Goal: Task Accomplishment & Management: Manage account settings

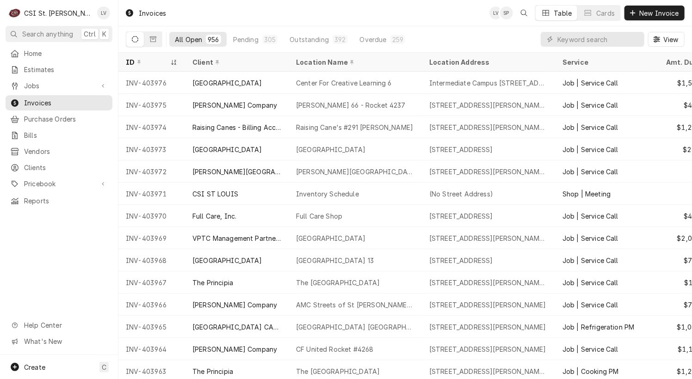
drag, startPoint x: 121, startPoint y: 81, endPoint x: 71, endPoint y: 231, distance: 157.3
click at [73, 230] on div "C CSI St. Louis LV Search anything Ctrl K Home Estimates Jobs Jobs Job Series I…" at bounding box center [346, 189] width 692 height 379
click at [71, 231] on div "Home Estimates Jobs Jobs Job Series Invoices Purchase Orders Bills Vendors Clie…" at bounding box center [59, 200] width 118 height 309
drag, startPoint x: 124, startPoint y: 80, endPoint x: 56, endPoint y: 252, distance: 185.5
click at [56, 252] on div "C CSI St. Louis LV Search anything Ctrl K Home Estimates Jobs Jobs Job Series I…" at bounding box center [346, 189] width 692 height 379
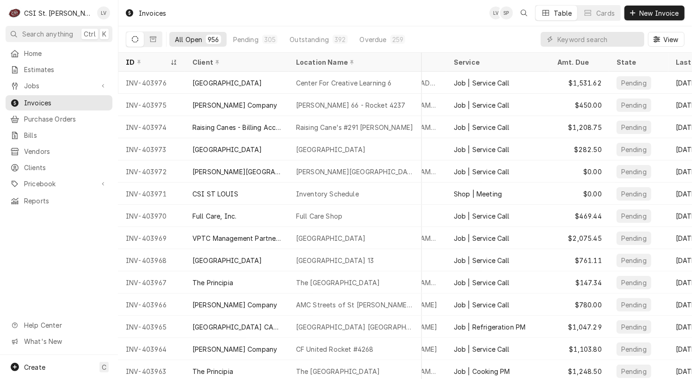
scroll to position [0, 225]
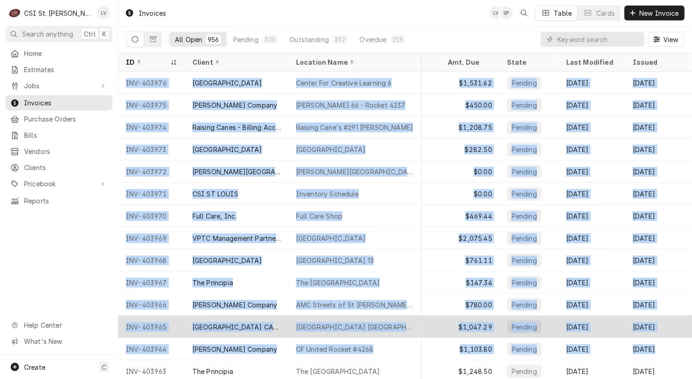
drag, startPoint x: 135, startPoint y: 83, endPoint x: 659, endPoint y: 332, distance: 580.2
click at [473, 336] on tbody "INV-403976 [GEOGRAPHIC_DATA] For Creative Learning 6 Intermediate Campus [STREE…" at bounding box center [186, 225] width 573 height 307
copy tbody "INV-403976 [GEOGRAPHIC_DATA] For Creative Learning 6 Intermediate Campus [STREE…"
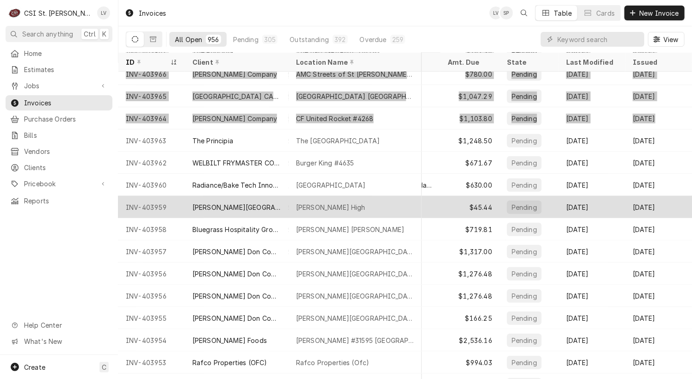
scroll to position [277, 225]
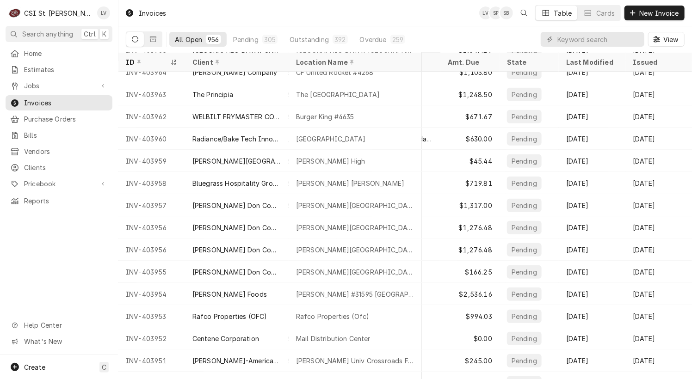
click at [42, 271] on div "Home Estimates Jobs Jobs Job Series Invoices Purchase Orders Bills Vendors Clie…" at bounding box center [59, 200] width 118 height 309
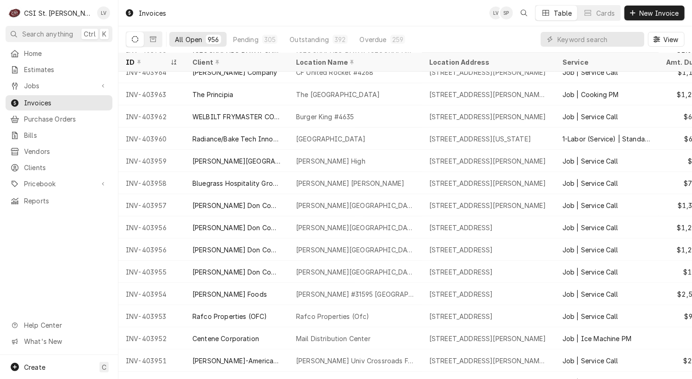
drag, startPoint x: 123, startPoint y: 93, endPoint x: 136, endPoint y: 172, distance: 80.3
click at [31, 272] on div "C CSI St. Louis LV Search anything Ctrl K Home Estimates Jobs Jobs Job Series I…" at bounding box center [346, 189] width 692 height 379
drag, startPoint x: 122, startPoint y: 89, endPoint x: 69, endPoint y: 242, distance: 162.1
click at [34, 281] on div "C CSI St. Louis LV Search anything Ctrl K Home Estimates Jobs Jobs Job Series I…" at bounding box center [346, 189] width 692 height 379
drag, startPoint x: 125, startPoint y: 90, endPoint x: 37, endPoint y: 266, distance: 196.6
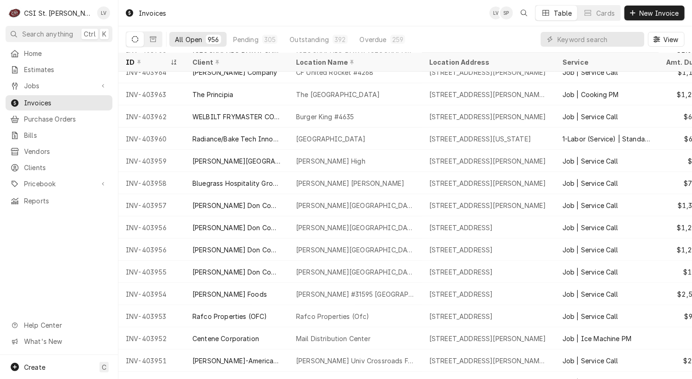
click at [26, 279] on div "C CSI St. Louis LV Search anything Ctrl K Home Estimates Jobs Jobs Job Series I…" at bounding box center [346, 189] width 692 height 379
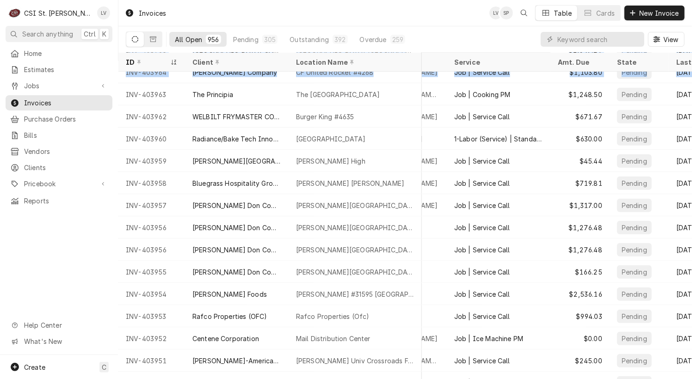
scroll to position [277, 225]
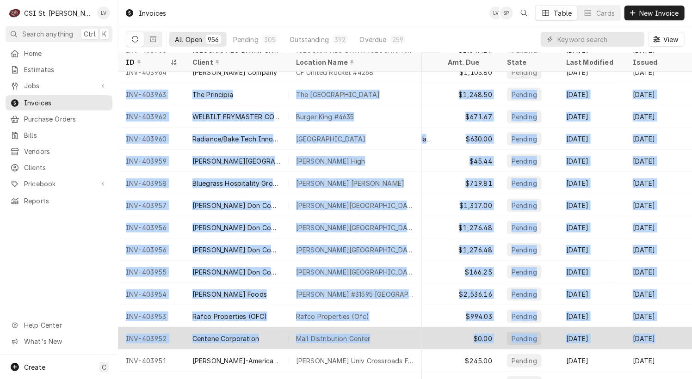
drag, startPoint x: 123, startPoint y: 92, endPoint x: 662, endPoint y: 341, distance: 594.9
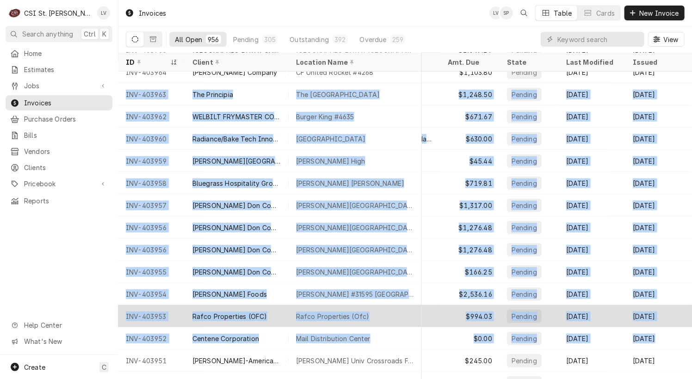
copy tbody "INV-403963 The Principia The Principia School 13201 Clayton Rd, St. Louis, MO 6…"
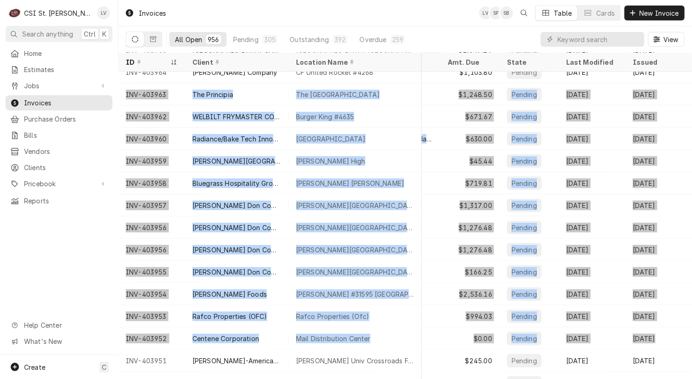
drag, startPoint x: 79, startPoint y: 229, endPoint x: 115, endPoint y: 130, distance: 105.5
click at [79, 229] on div "Home Estimates Jobs Jobs Job Series Invoices Purchase Orders Bills Vendors Clie…" at bounding box center [59, 200] width 118 height 309
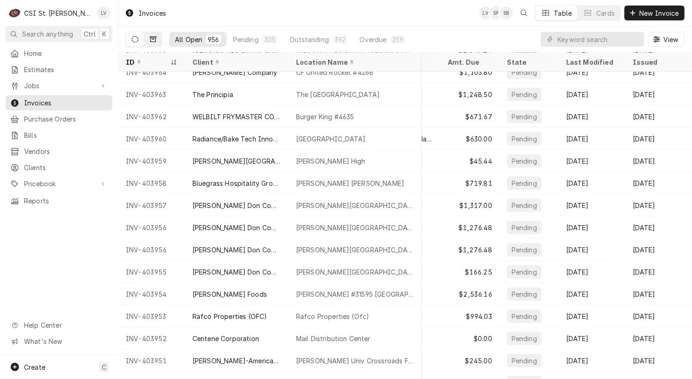
click at [157, 38] on button "Dynamic Content Wrapper" at bounding box center [153, 39] width 18 height 15
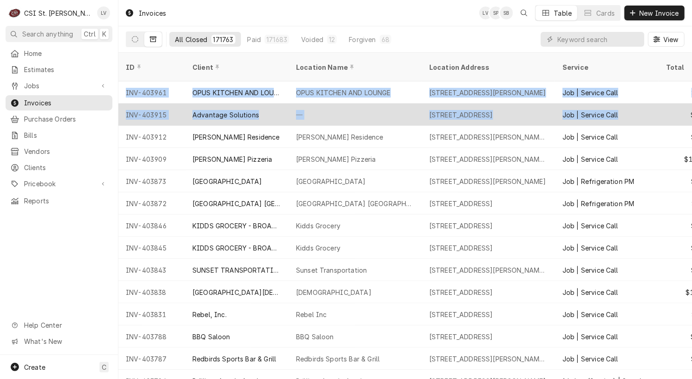
drag, startPoint x: 121, startPoint y: 78, endPoint x: 630, endPoint y: 108, distance: 510.3
click at [630, 107] on tbody "INV-403961 OPUS KITCHEN AND LOUNGE OPUS KITCHEN AND LOUNGE 7828 Olive Blvd, St.…" at bounding box center [404, 230] width 573 height 298
copy tbody "INV-403961 OPUS KITCHEN AND LOUNGE OPUS KITCHEN AND LOUNGE 7828 Olive Blvd, St.…"
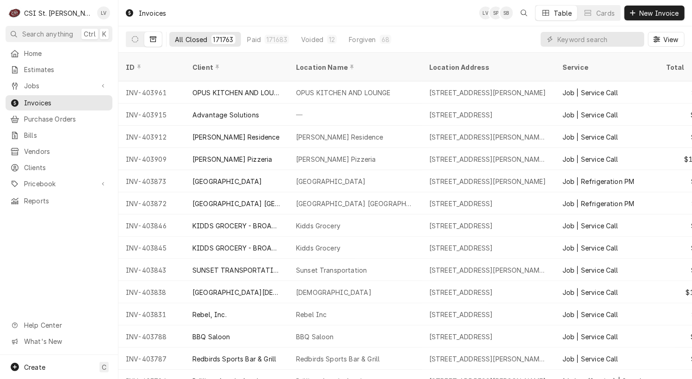
drag, startPoint x: 41, startPoint y: 252, endPoint x: 66, endPoint y: 210, distance: 48.9
click at [42, 250] on div "Home Estimates Jobs Jobs Job Series Invoices Purchase Orders Bills Vendors Clie…" at bounding box center [59, 200] width 118 height 309
click at [136, 40] on icon "Dynamic Content Wrapper" at bounding box center [135, 39] width 6 height 6
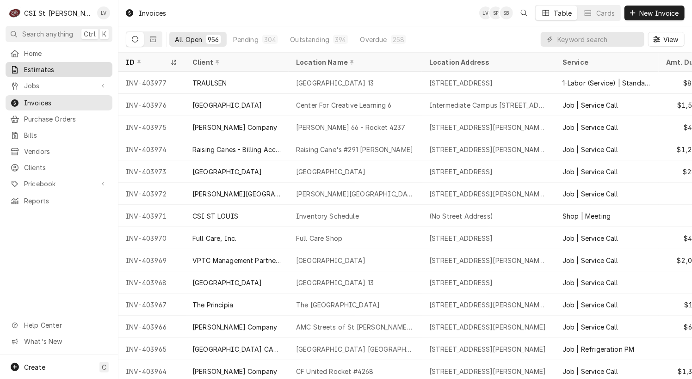
click at [32, 67] on span "Estimates" at bounding box center [66, 70] width 84 height 10
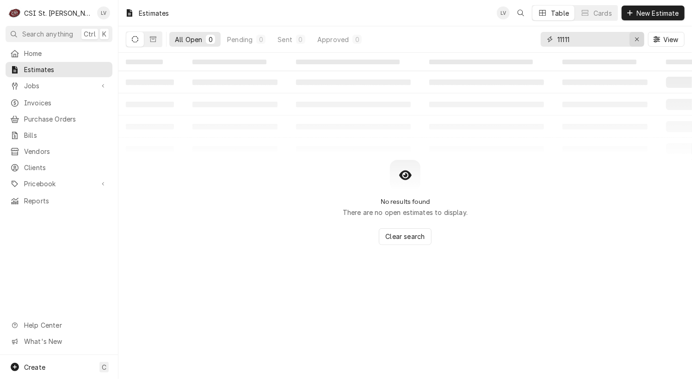
click at [637, 40] on icon "Erase input" at bounding box center [636, 39] width 5 height 6
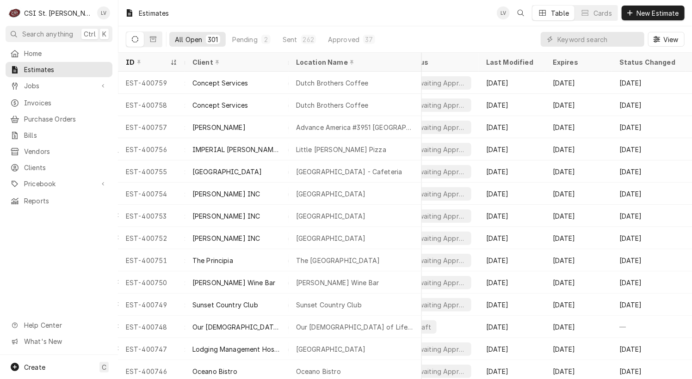
scroll to position [0, 499]
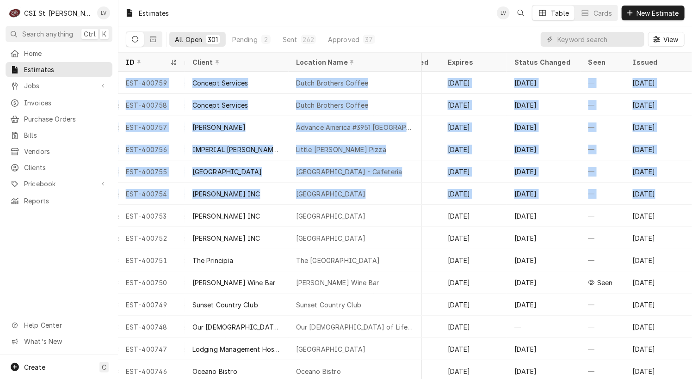
drag, startPoint x: 120, startPoint y: 79, endPoint x: 685, endPoint y: 191, distance: 575.6
copy tbody "EST-400759 Concept Services Dutch Brothers Coffee 809 W Green St, Urbana, IL 61…"
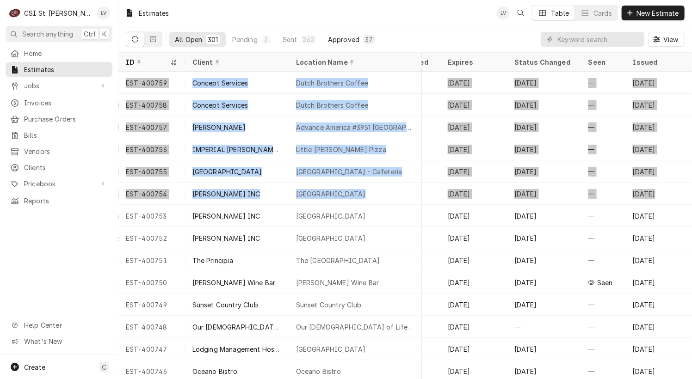
click at [336, 37] on div "Approved" at bounding box center [343, 40] width 31 height 10
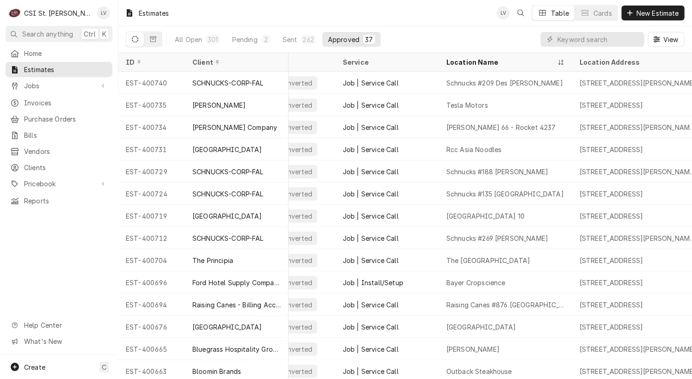
scroll to position [0, 33]
click at [143, 62] on div "ID" at bounding box center [151, 62] width 50 height 10
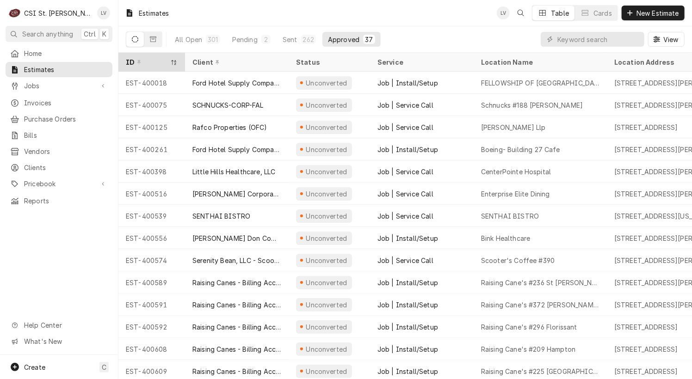
click at [143, 61] on div "ID" at bounding box center [147, 62] width 43 height 10
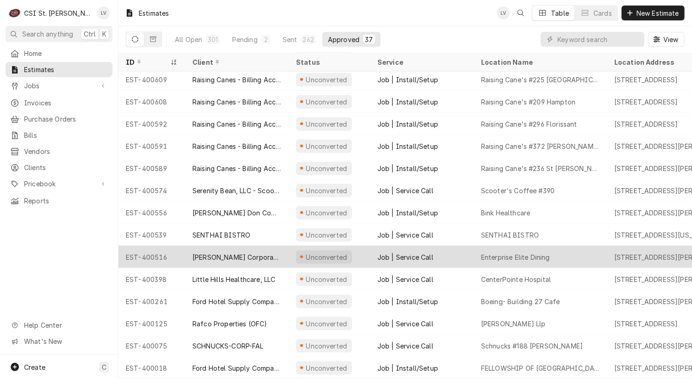
scroll to position [519, 0]
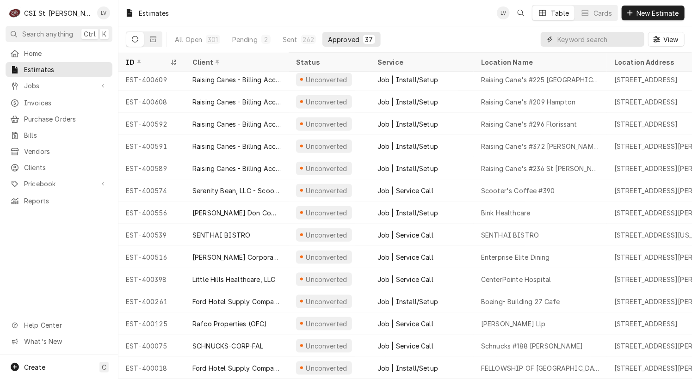
click at [559, 38] on input "Dynamic Content Wrapper" at bounding box center [598, 39] width 82 height 15
type input "400344"
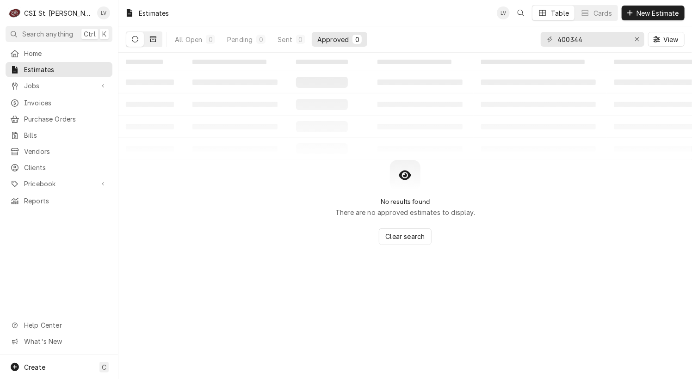
click at [150, 40] on icon "Dynamic Content Wrapper" at bounding box center [153, 39] width 6 height 6
click at [137, 43] on button "Dynamic Content Wrapper" at bounding box center [135, 39] width 18 height 15
click at [636, 42] on div "Erase input" at bounding box center [636, 39] width 9 height 9
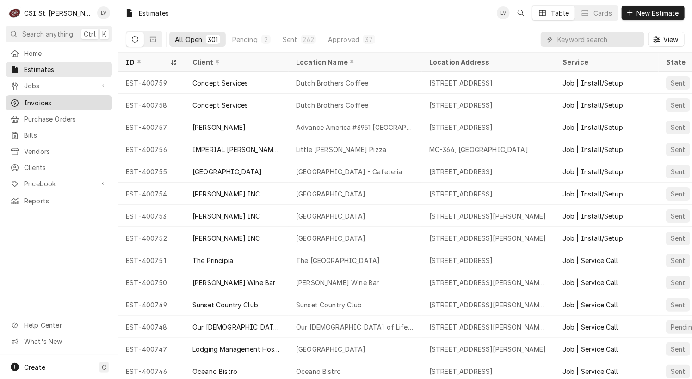
click at [17, 95] on link "Invoices" at bounding box center [59, 102] width 107 height 15
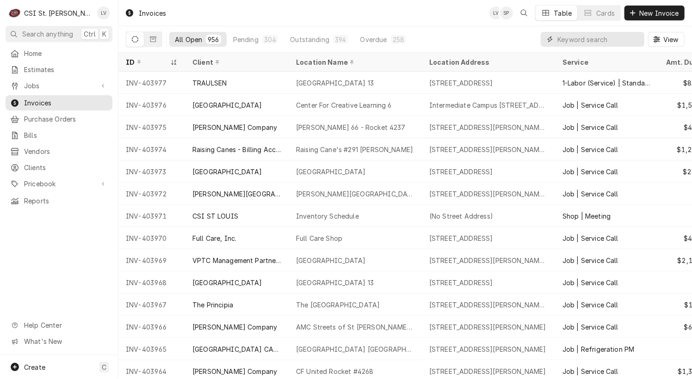
click at [573, 39] on input "Dynamic Content Wrapper" at bounding box center [598, 39] width 82 height 15
type input "403682"
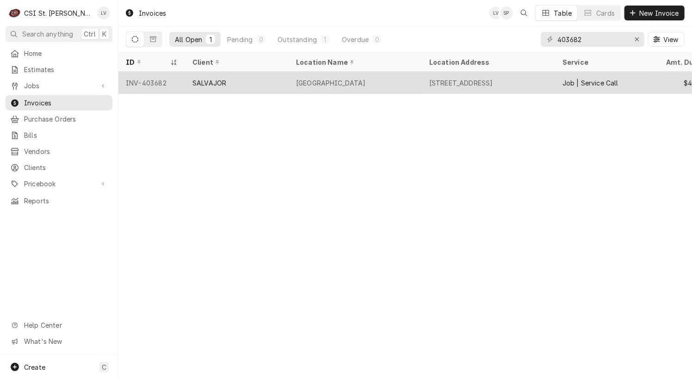
click at [235, 81] on div "SALVAJOR" at bounding box center [237, 83] width 104 height 22
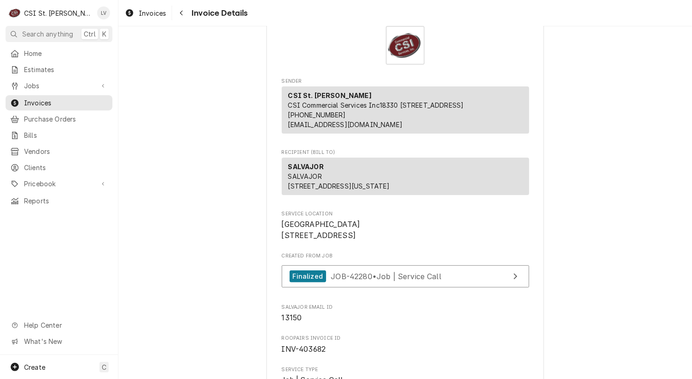
scroll to position [92, 0]
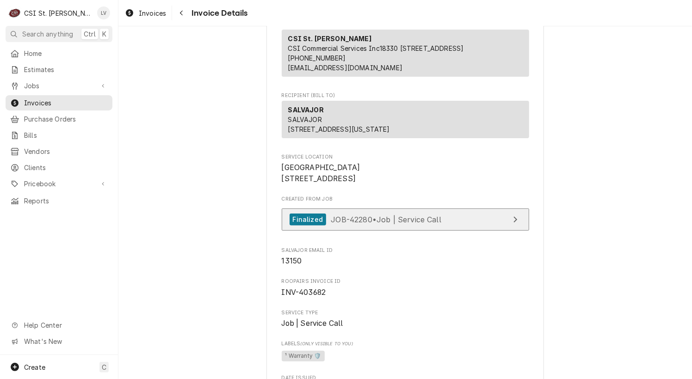
click at [393, 224] on span "JOB-42280 • Job | Service Call" at bounding box center [386, 219] width 110 height 9
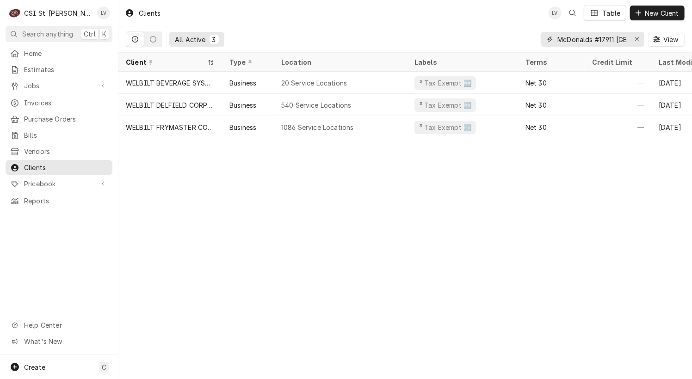
click at [634, 38] on icon "Erase input" at bounding box center [636, 39] width 5 height 6
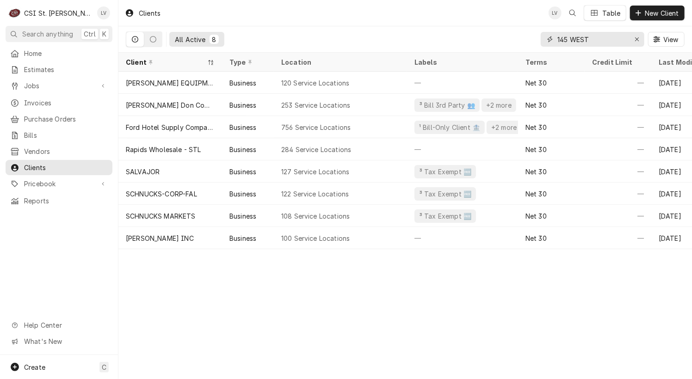
drag, startPoint x: 602, startPoint y: 36, endPoint x: 521, endPoint y: 48, distance: 81.7
click at [521, 48] on div "All Active [STREET_ADDRESS]" at bounding box center [405, 39] width 558 height 26
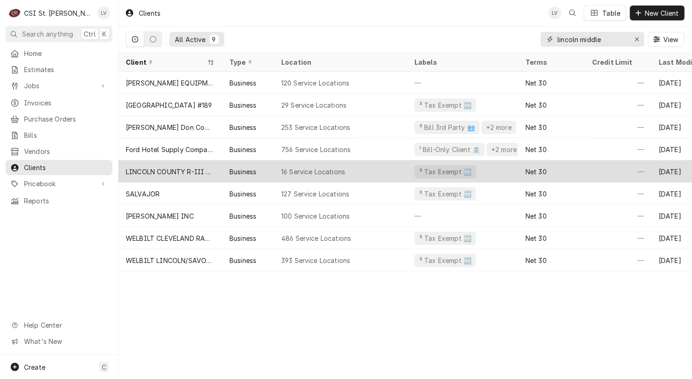
type input "lincoln middle"
click at [173, 168] on div "LINCOLN COUNTY R-III SCHOOL DIST" at bounding box center [170, 172] width 89 height 10
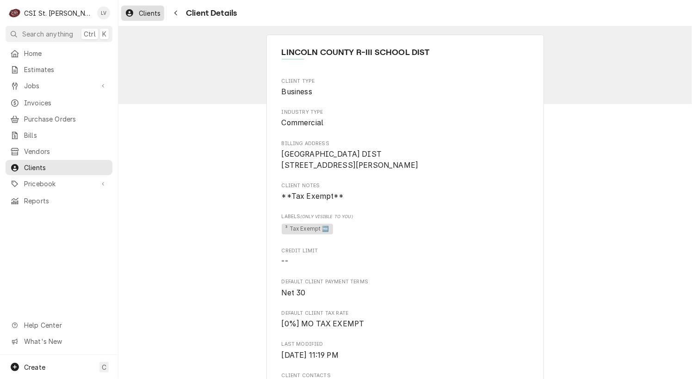
click at [146, 11] on span "Clients" at bounding box center [150, 13] width 22 height 10
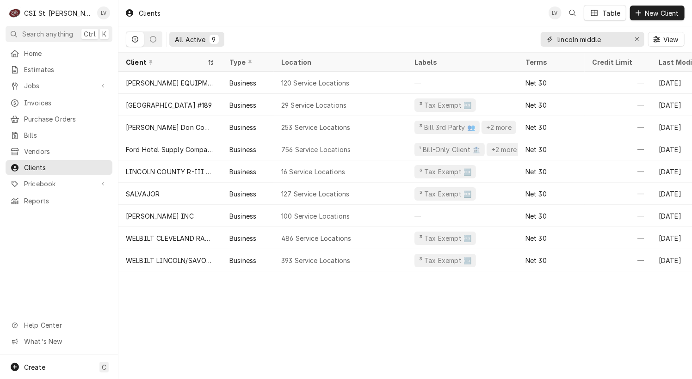
drag, startPoint x: 611, startPoint y: 38, endPoint x: 542, endPoint y: 38, distance: 68.9
click at [542, 38] on div "lincoln middle" at bounding box center [592, 39] width 104 height 15
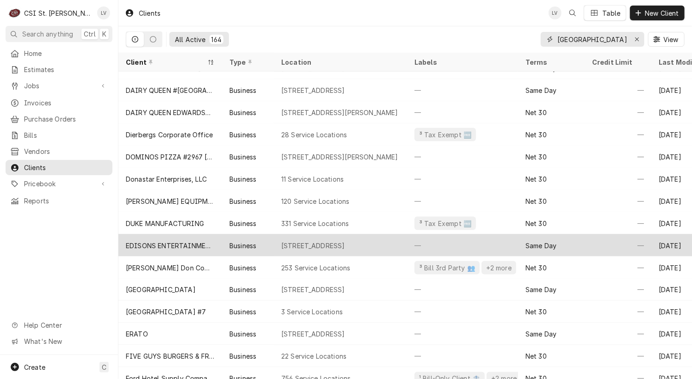
scroll to position [741, 0]
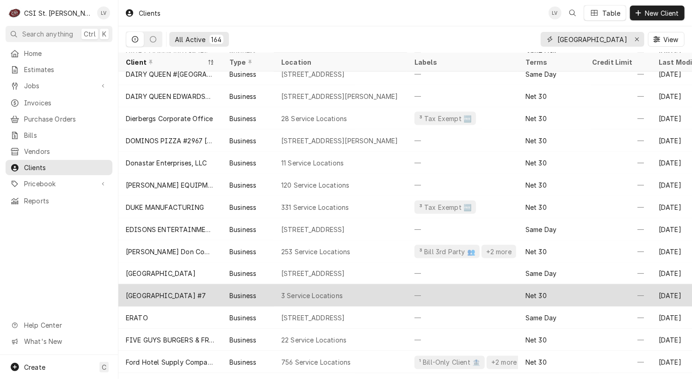
type input "[GEOGRAPHIC_DATA]"
click at [147, 294] on div "[GEOGRAPHIC_DATA] #7" at bounding box center [166, 296] width 80 height 10
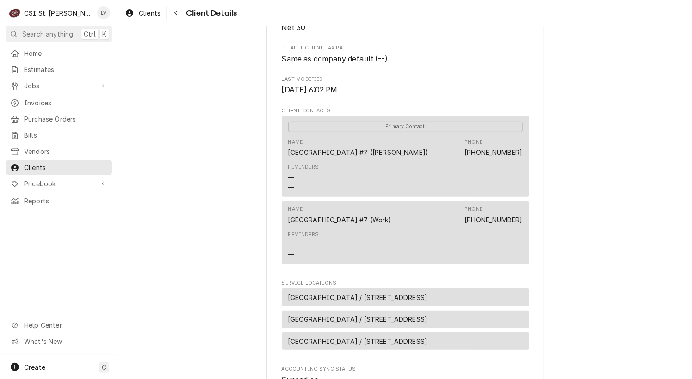
scroll to position [461, 0]
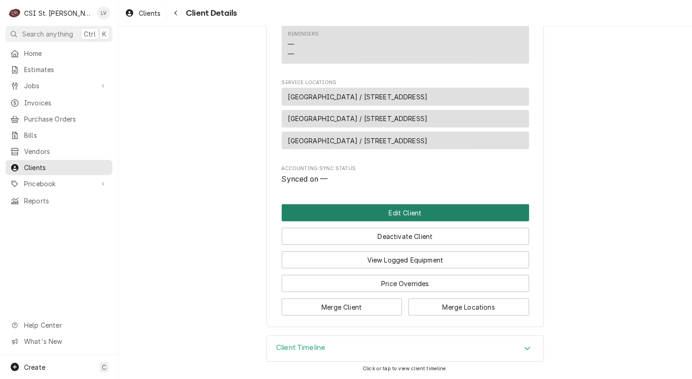
click at [351, 217] on button "Edit Client" at bounding box center [405, 212] width 247 height 17
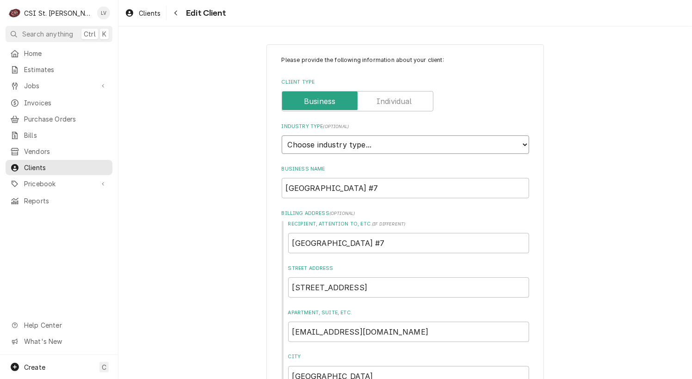
click at [350, 145] on select "Choose industry type... Residential Commercial Industrial Government" at bounding box center [405, 144] width 247 height 18
drag, startPoint x: 452, startPoint y: 239, endPoint x: 267, endPoint y: 255, distance: 185.2
type textarea "x"
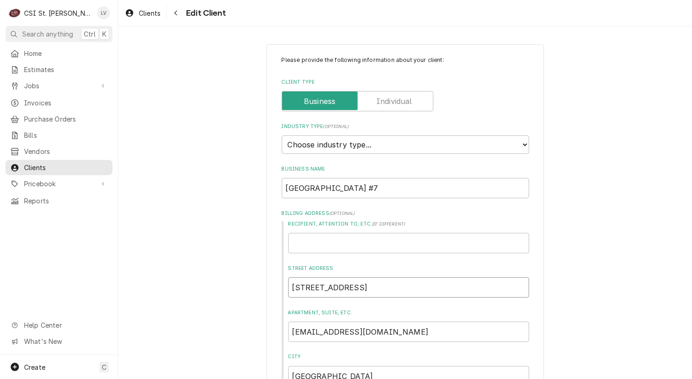
click at [416, 286] on input "[STREET_ADDRESS]" at bounding box center [408, 287] width 241 height 20
type textarea "x"
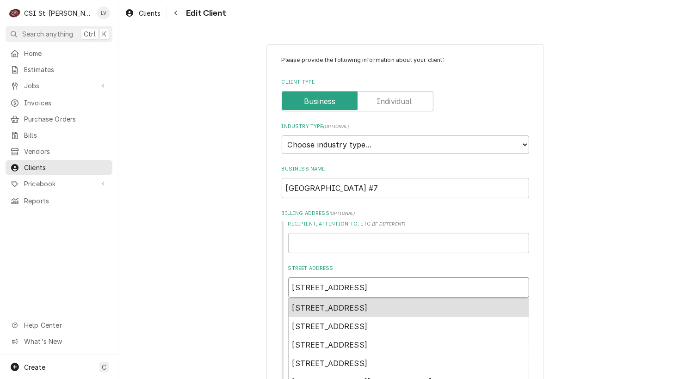
type input "[STREET_ADDRESS]"
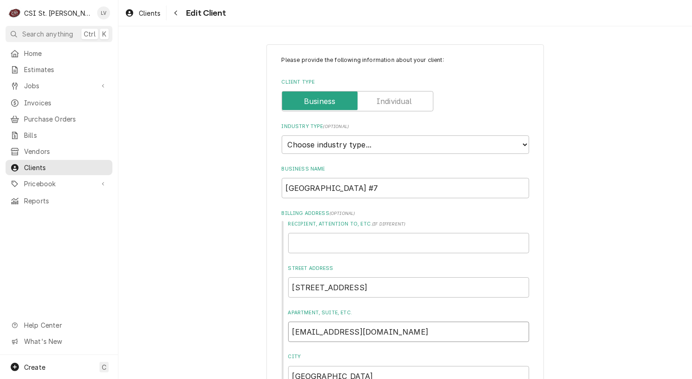
type textarea "x"
click at [369, 290] on input "[STREET_ADDRESS]" at bounding box center [408, 287] width 241 height 20
type textarea "x"
type input "[STREET_ADDRESS]"
type textarea "x"
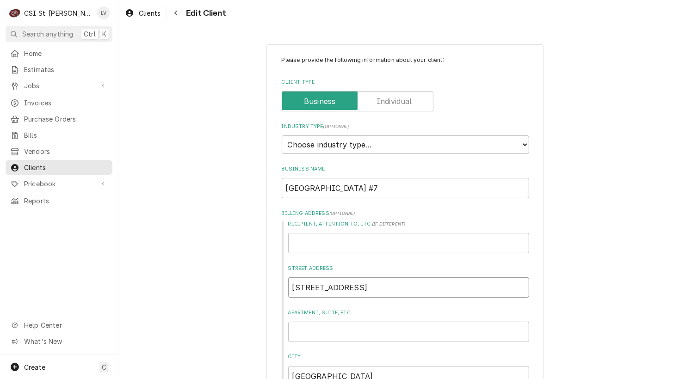
type input "[STREET_ADDRESS]"
type textarea "x"
type input "[STREET_ADDRESS]"
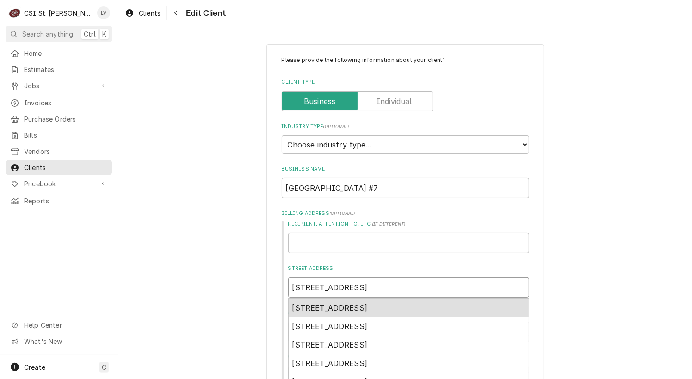
click at [368, 309] on span "[STREET_ADDRESS]" at bounding box center [329, 307] width 75 height 9
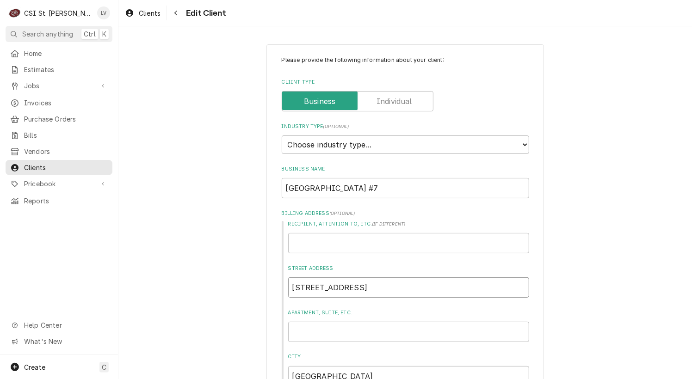
type textarea "x"
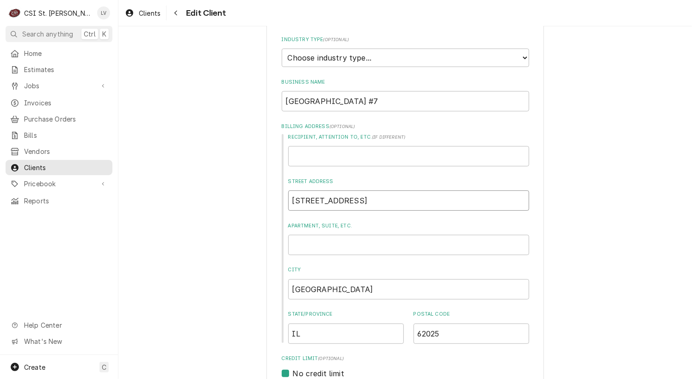
scroll to position [370, 0]
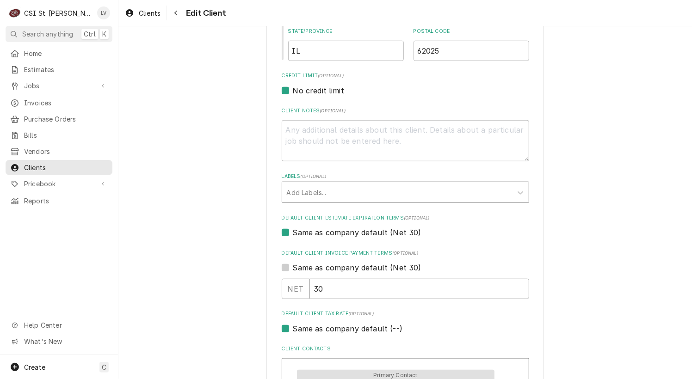
type input "[STREET_ADDRESS]"
click at [303, 190] on div "Labels" at bounding box center [397, 192] width 221 height 17
click at [202, 203] on div "Please provide the following information about your client: Client Type Industr…" at bounding box center [404, 263] width 573 height 1194
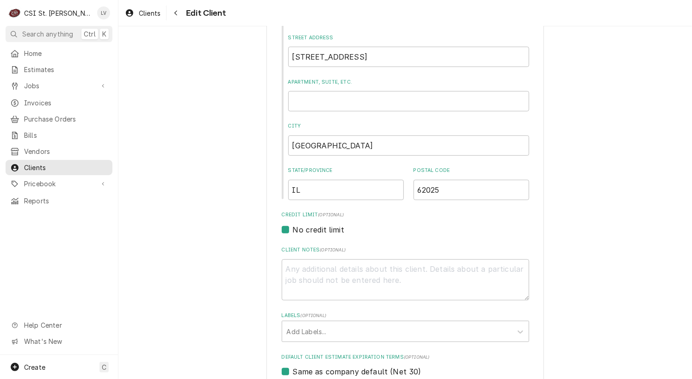
scroll to position [231, 0]
click at [376, 104] on input "Apartment, Suite, etc." at bounding box center [408, 101] width 241 height 20
type textarea "x"
type input "P"
type textarea "x"
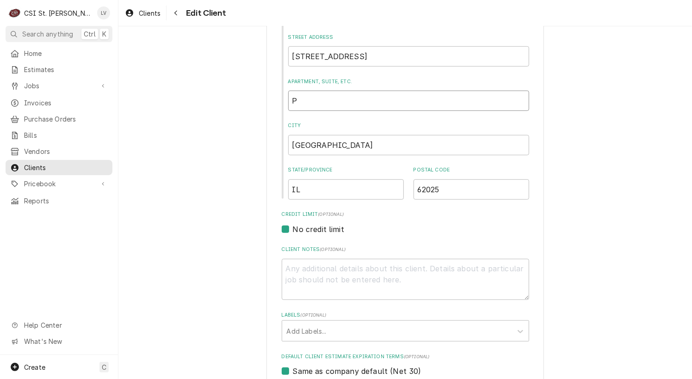
type input "PO"
type textarea "x"
type input "PO"
type textarea "x"
type input "PO B"
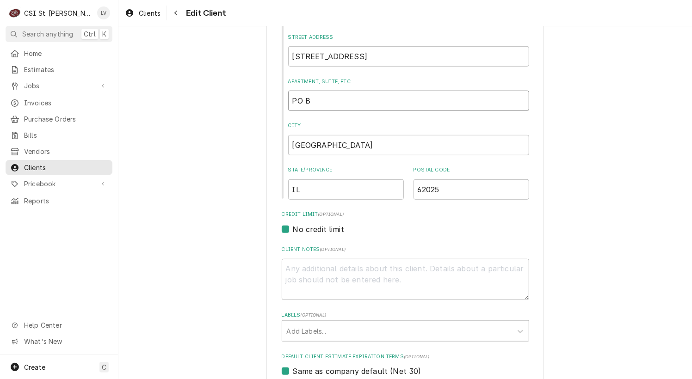
type textarea "x"
type input "PO Bo"
type textarea "x"
type input "PO Box"
type textarea "x"
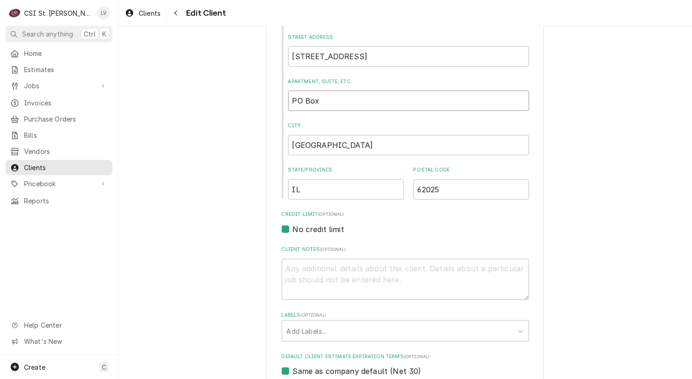
type input "PO Box"
type textarea "x"
type input "PO Box 2"
type textarea "x"
type input "PO Box 25"
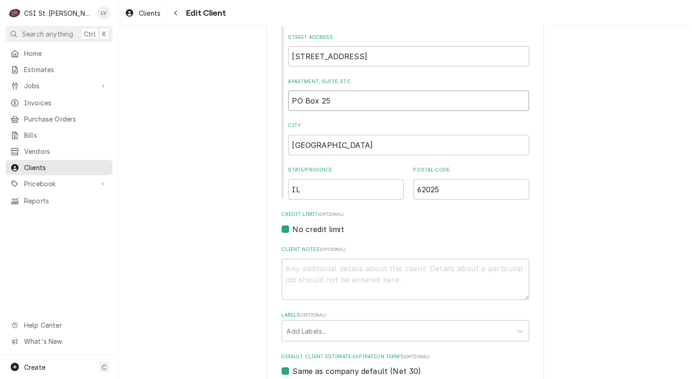
type textarea "x"
type input "PO Box 250"
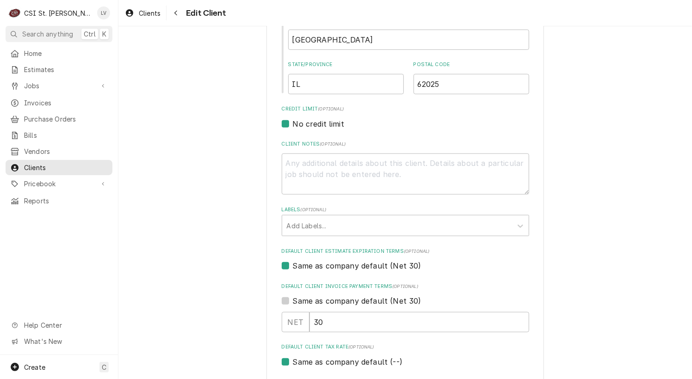
scroll to position [416, 0]
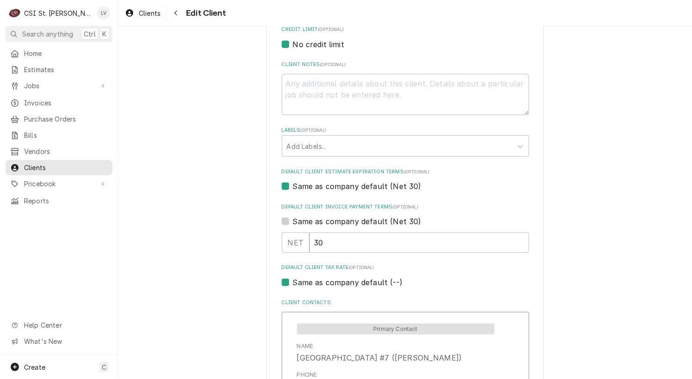
click at [310, 283] on label "Same as company default (--)" at bounding box center [348, 282] width 110 height 11
click at [310, 283] on input "Same as company default (--)" at bounding box center [416, 287] width 247 height 20
checkbox input "false"
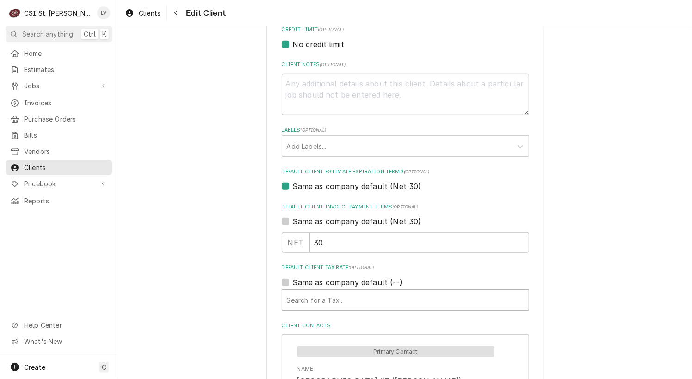
click at [307, 295] on div "Default Client Tax Rate" at bounding box center [405, 300] width 237 height 17
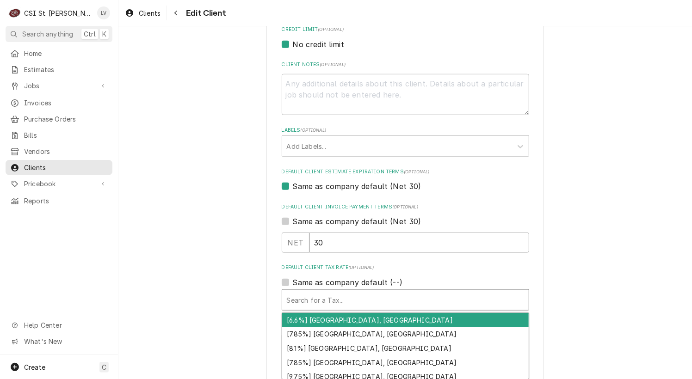
click at [222, 291] on div "Please provide the following information about your client: Client Type Industr…" at bounding box center [404, 228] width 573 height 1217
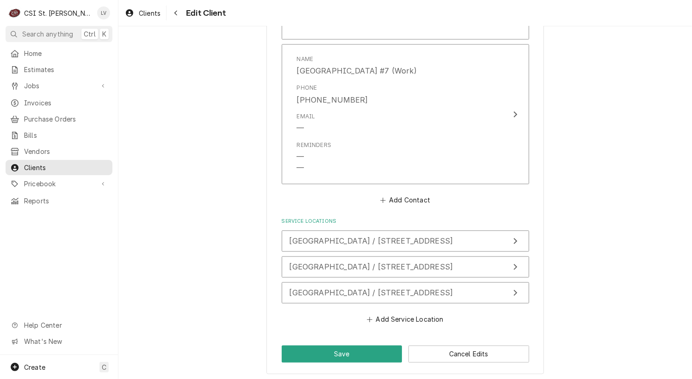
scroll to position [872, 0]
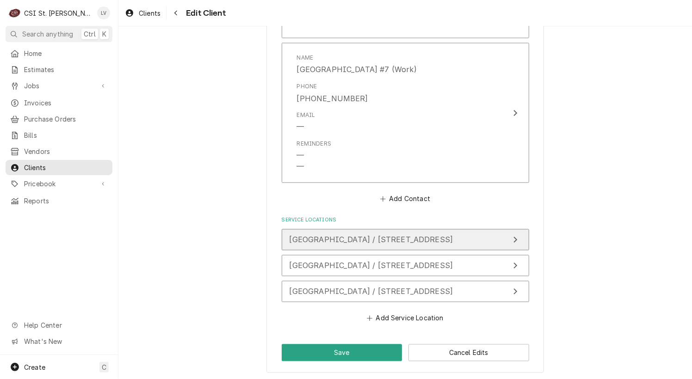
click at [377, 238] on span "[GEOGRAPHIC_DATA] / [STREET_ADDRESS]" at bounding box center [371, 239] width 164 height 9
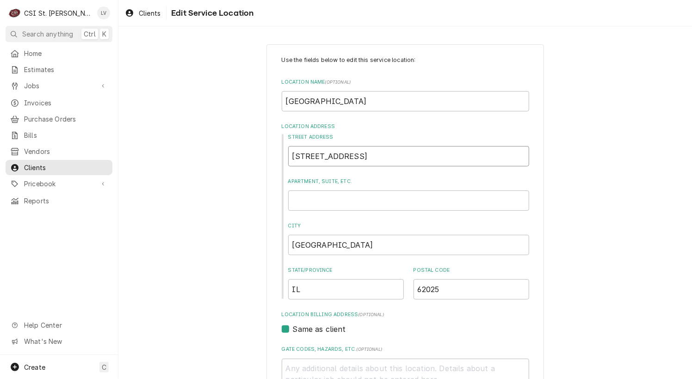
click at [399, 156] on input "[STREET_ADDRESS]" at bounding box center [408, 156] width 241 height 20
type textarea "x"
type input "[STREET_ADDRESS]"
type textarea "x"
type input "[STREET_ADDRESS]"
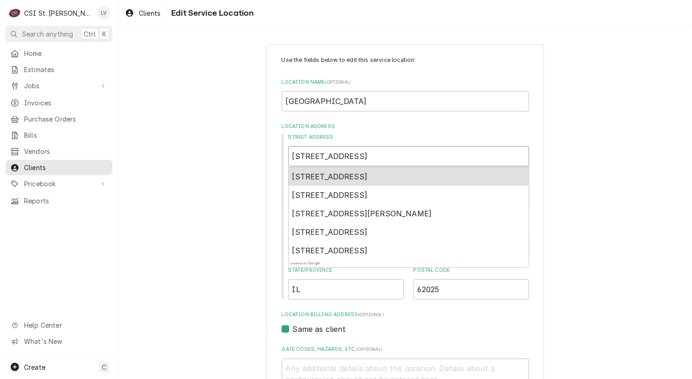
click at [368, 177] on span "[STREET_ADDRESS]" at bounding box center [329, 176] width 75 height 9
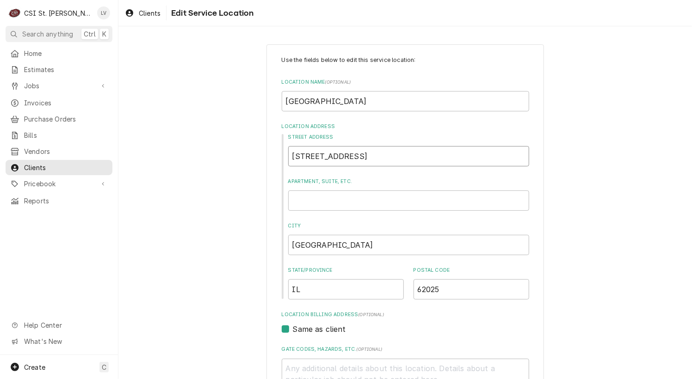
type textarea "x"
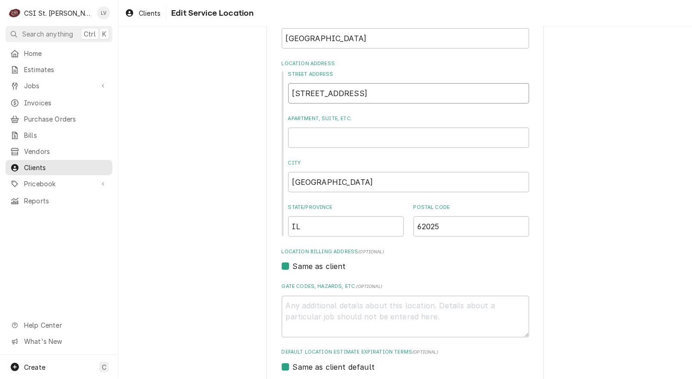
scroll to position [224, 0]
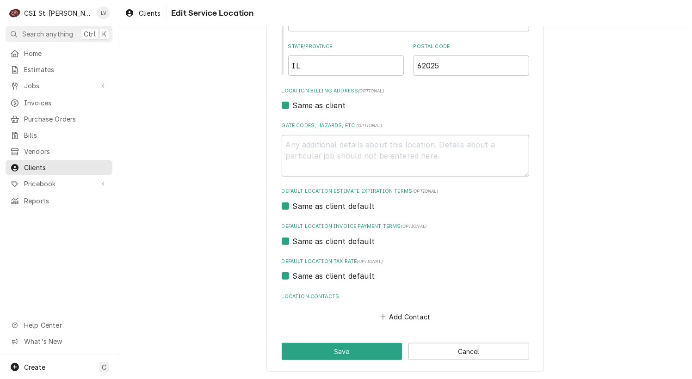
type input "[STREET_ADDRESS]"
click at [313, 276] on label "Same as client default" at bounding box center [334, 275] width 82 height 11
click at [313, 276] on input "Same as client default" at bounding box center [416, 280] width 247 height 20
checkbox input "false"
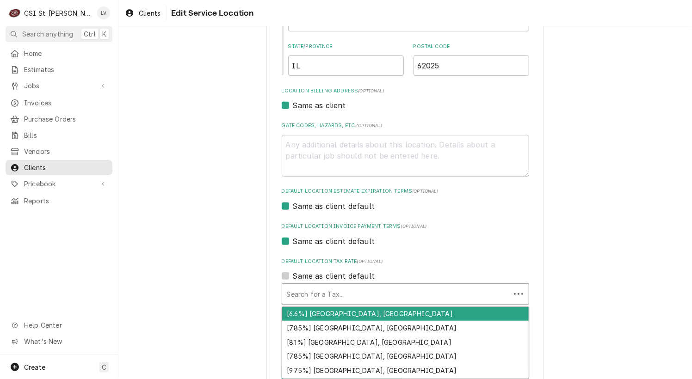
click at [307, 292] on div "Default Location Tax Rate" at bounding box center [396, 294] width 219 height 17
type textarea "x"
type input "e"
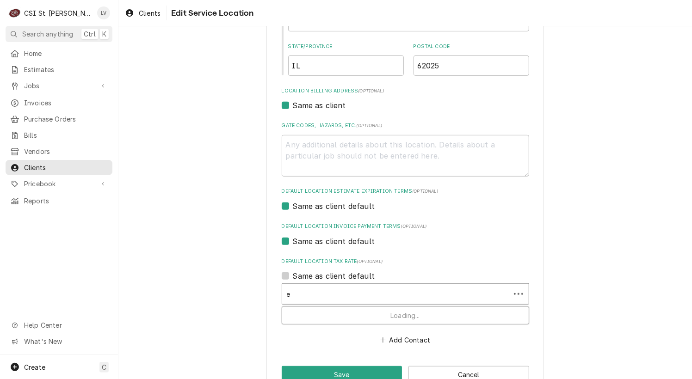
type textarea "x"
type input "ed"
type textarea "x"
type input "[PERSON_NAME]"
type textarea "x"
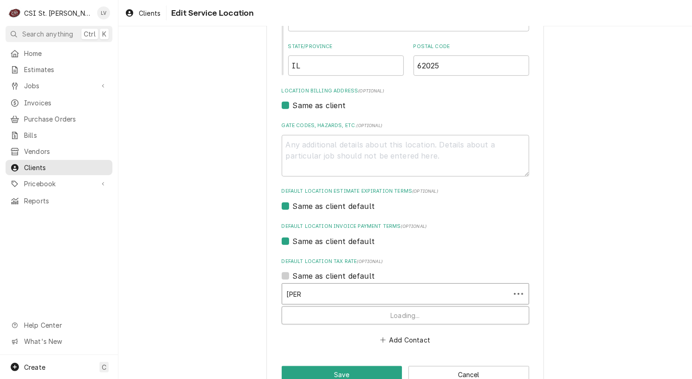
type input "edwa"
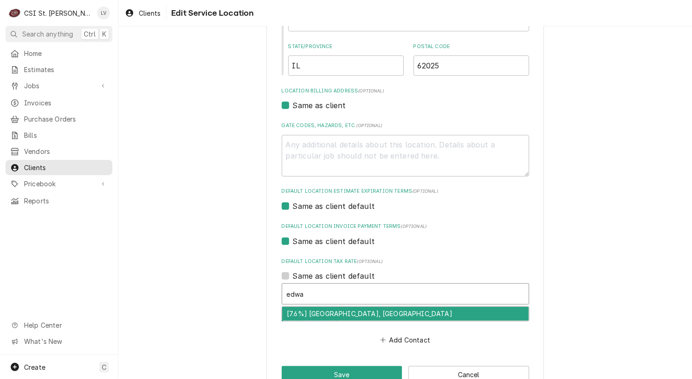
click at [319, 312] on div "[7.6%] [GEOGRAPHIC_DATA], [GEOGRAPHIC_DATA]" at bounding box center [405, 314] width 246 height 14
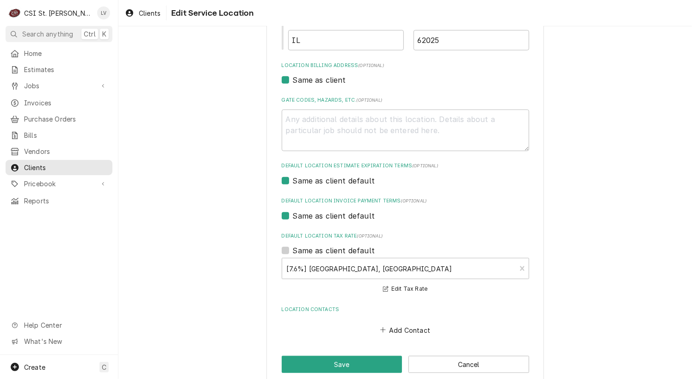
scroll to position [263, 0]
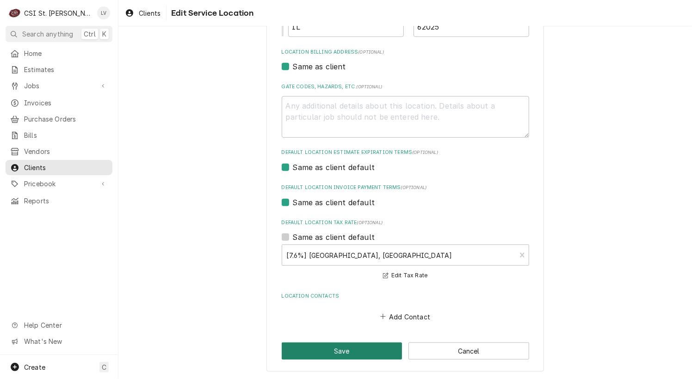
click at [344, 348] on button "Save" at bounding box center [342, 351] width 121 height 17
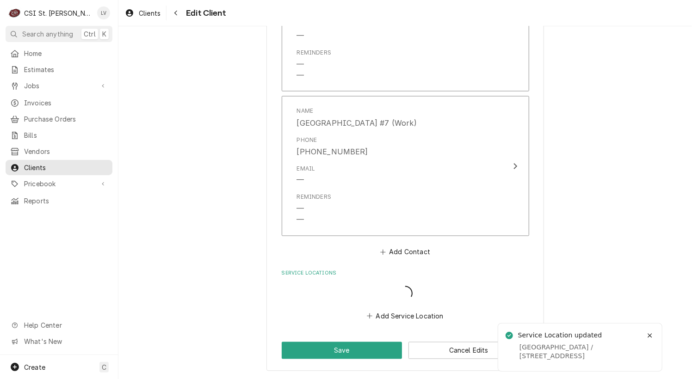
scroll to position [794, 0]
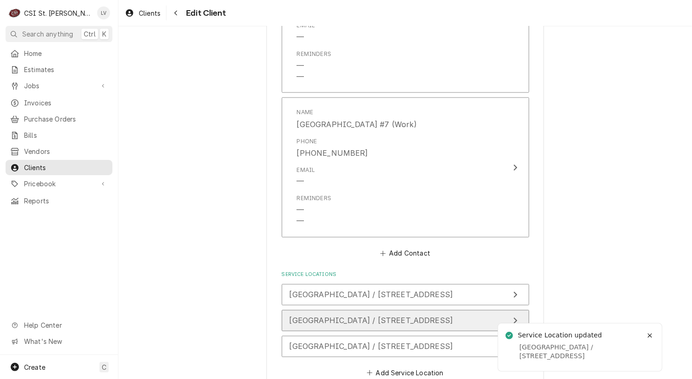
click at [341, 322] on span "[GEOGRAPHIC_DATA] / [STREET_ADDRESS]" at bounding box center [371, 320] width 164 height 9
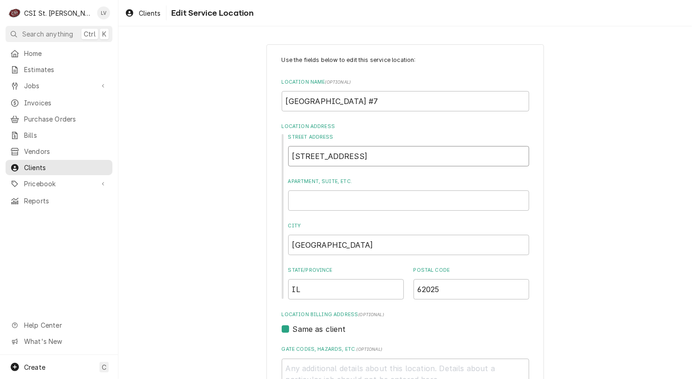
click at [384, 155] on input "[STREET_ADDRESS]" at bounding box center [408, 156] width 241 height 20
type textarea "x"
type input "[STREET_ADDRESS]"
type textarea "x"
type input "[STREET_ADDRESS]"
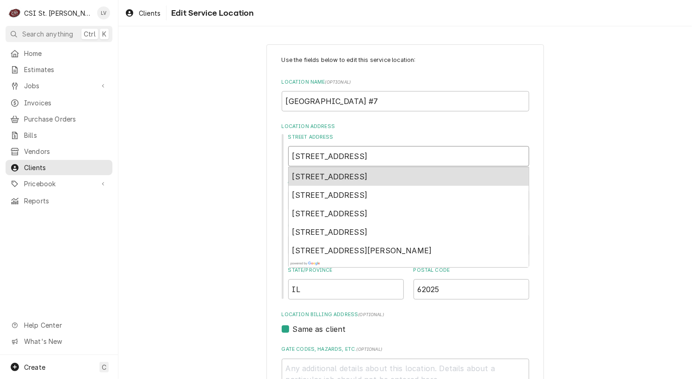
type textarea "x"
type input "[STREET_ADDRESS]"
click at [368, 177] on span "[STREET_ADDRESS]" at bounding box center [329, 176] width 75 height 9
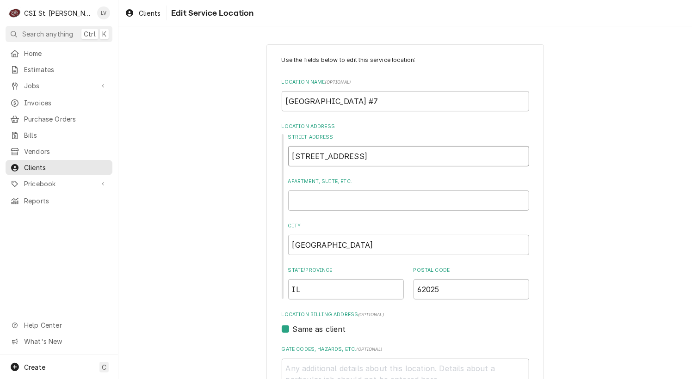
type textarea "x"
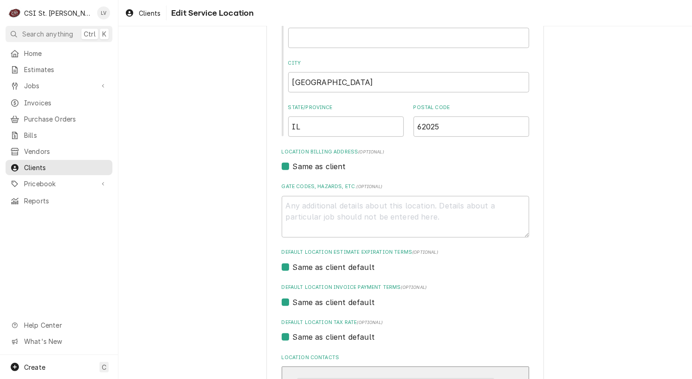
scroll to position [324, 0]
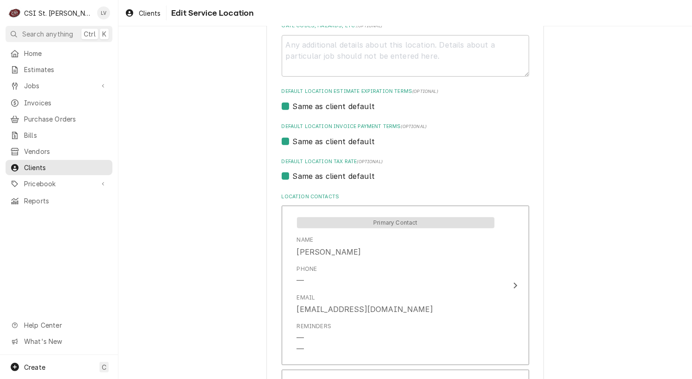
type input "[STREET_ADDRESS]"
click at [309, 178] on label "Same as client default" at bounding box center [334, 176] width 82 height 11
click at [309, 178] on input "Same as client default" at bounding box center [416, 181] width 247 height 20
checkbox input "false"
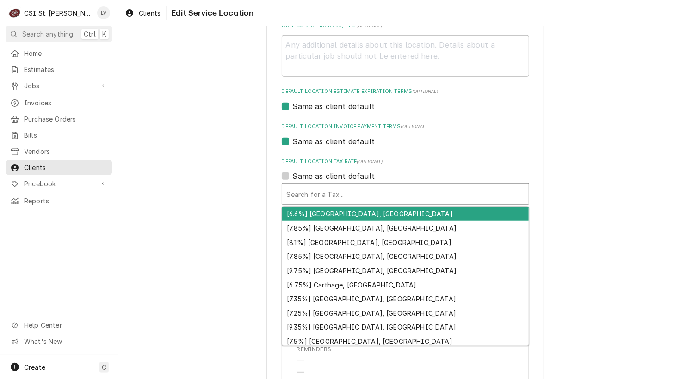
click at [314, 192] on div "Default Location Tax Rate" at bounding box center [405, 194] width 237 height 17
type textarea "x"
type input "e"
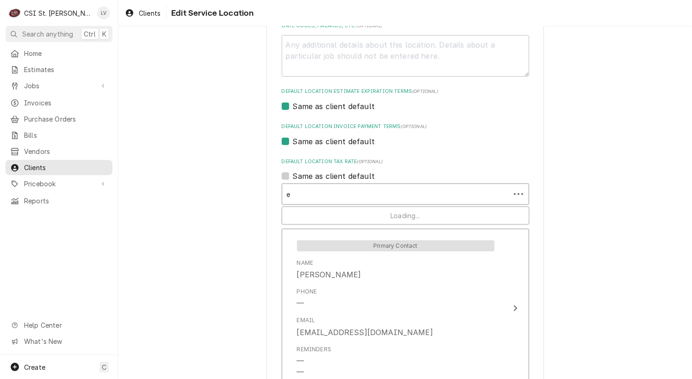
type textarea "x"
type input "ed"
type textarea "x"
type input "eds"
type textarea "x"
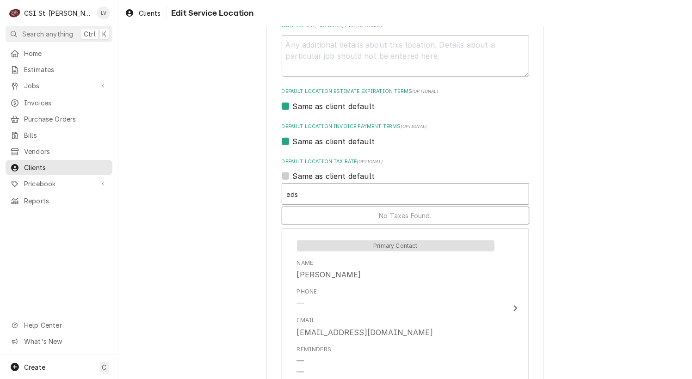
type input "ed"
type textarea "x"
type input "[PERSON_NAME]"
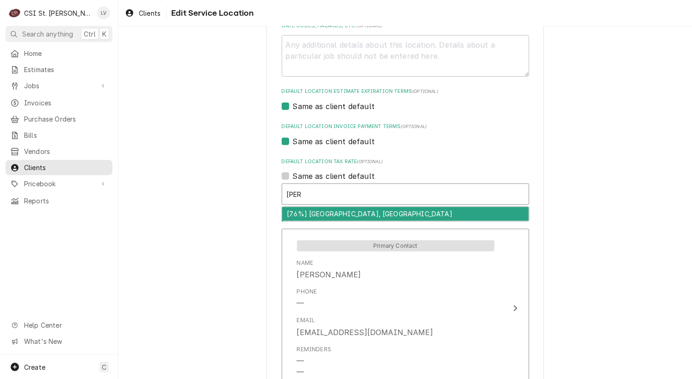
click at [313, 211] on div "[7.6%] [GEOGRAPHIC_DATA], [GEOGRAPHIC_DATA]" at bounding box center [405, 214] width 246 height 14
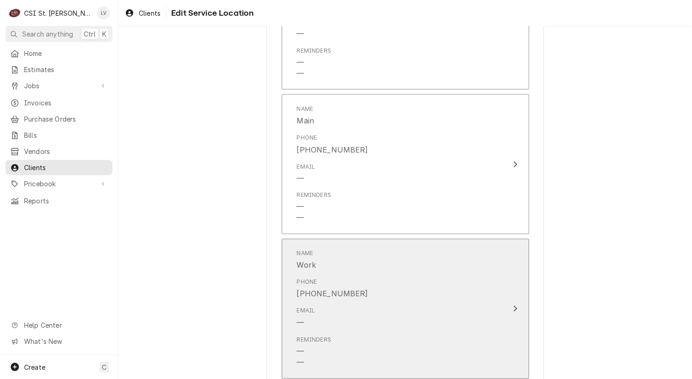
scroll to position [859, 0]
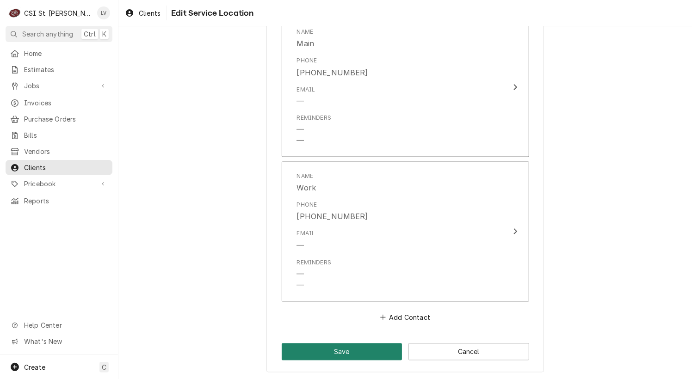
click at [315, 350] on button "Save" at bounding box center [342, 351] width 121 height 17
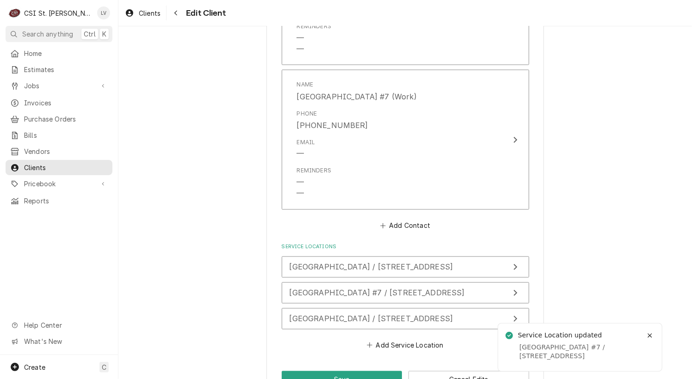
scroll to position [849, 0]
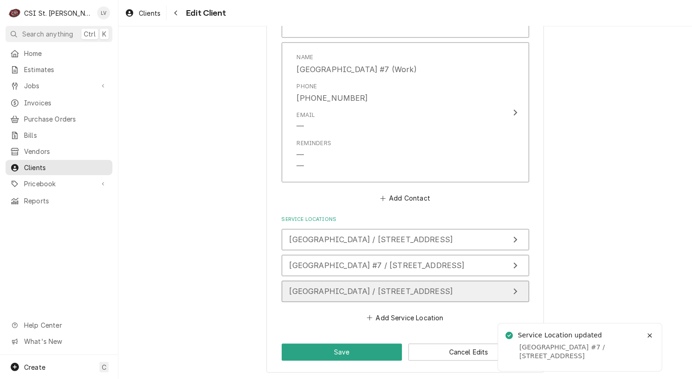
click at [311, 296] on button "[GEOGRAPHIC_DATA] / [STREET_ADDRESS]" at bounding box center [405, 291] width 247 height 21
type textarea "x"
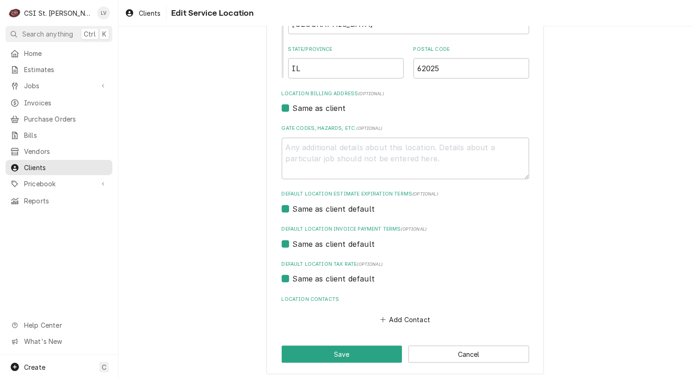
scroll to position [224, 0]
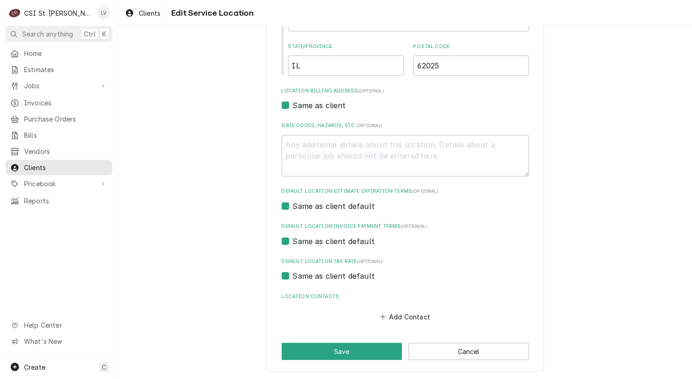
click at [324, 276] on label "Same as client default" at bounding box center [334, 275] width 82 height 11
click at [324, 276] on input "Same as client default" at bounding box center [416, 280] width 247 height 20
checkbox input "false"
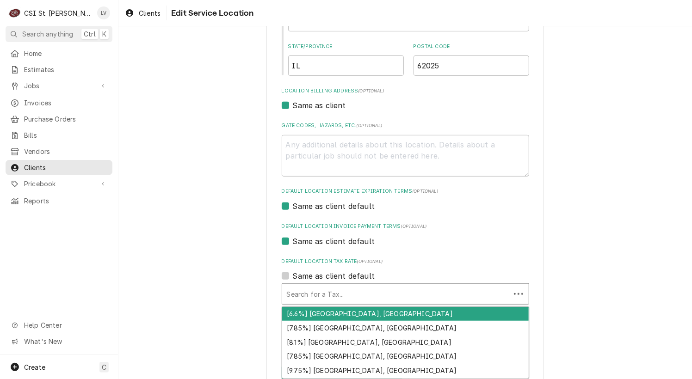
click at [311, 296] on div "Default Location Tax Rate" at bounding box center [396, 294] width 219 height 17
type textarea "x"
type input "e"
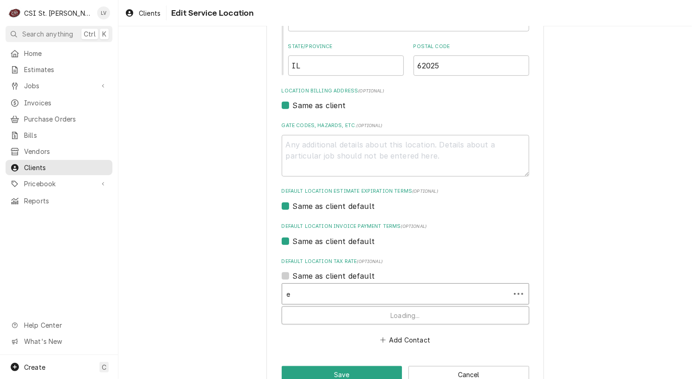
type textarea "x"
type input "ed"
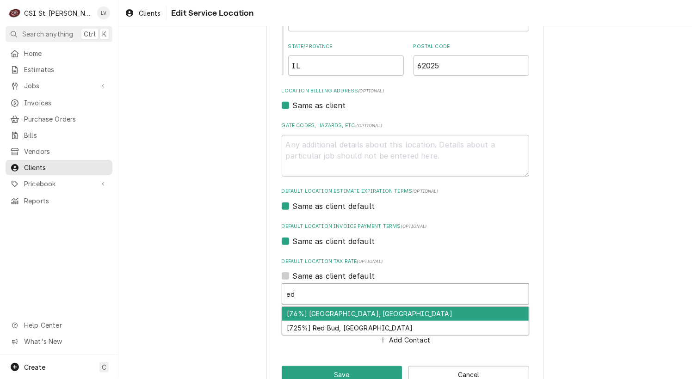
click at [333, 314] on div "[7.6%] [GEOGRAPHIC_DATA], [GEOGRAPHIC_DATA]" at bounding box center [405, 314] width 246 height 14
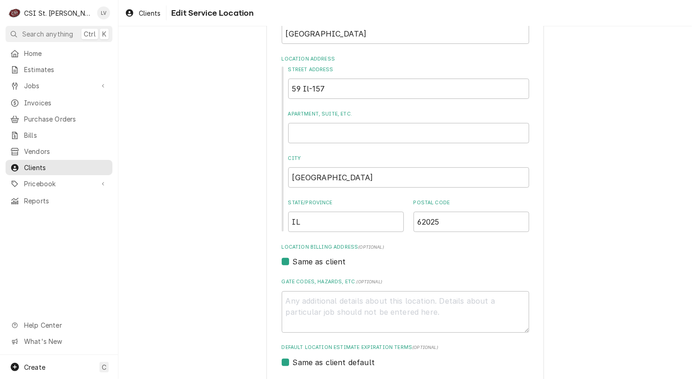
scroll to position [0, 0]
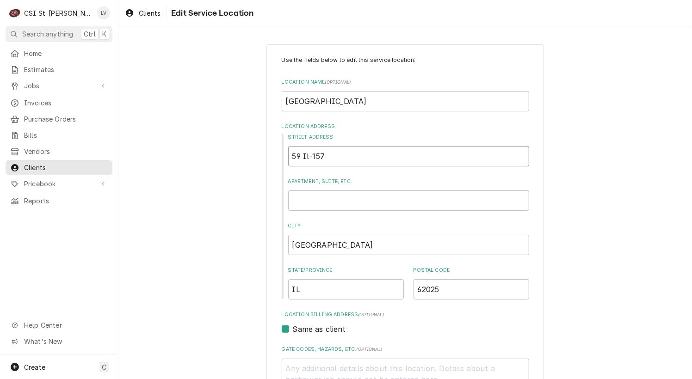
click at [302, 155] on input "59 Il-157" at bounding box center [408, 156] width 241 height 20
type textarea "x"
type input "59 ILl-157"
type textarea "x"
type input "59 IL-157"
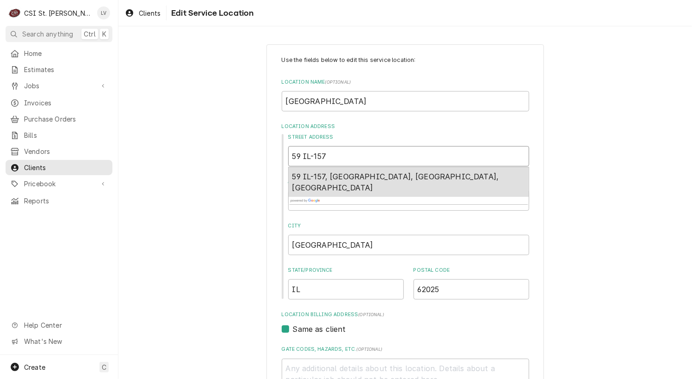
click at [352, 175] on span "59 IL-157, [GEOGRAPHIC_DATA], [GEOGRAPHIC_DATA], [GEOGRAPHIC_DATA]" at bounding box center [395, 182] width 207 height 20
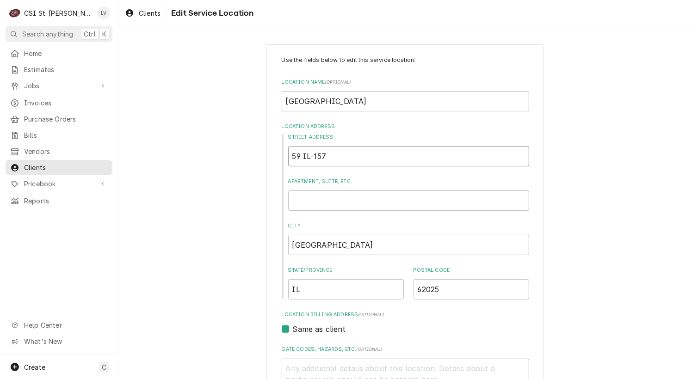
type textarea "x"
type input "59 IL-157"
click at [578, 264] on div "Use the fields below to edit this service location: Location Name ( optional ) …" at bounding box center [404, 339] width 573 height 606
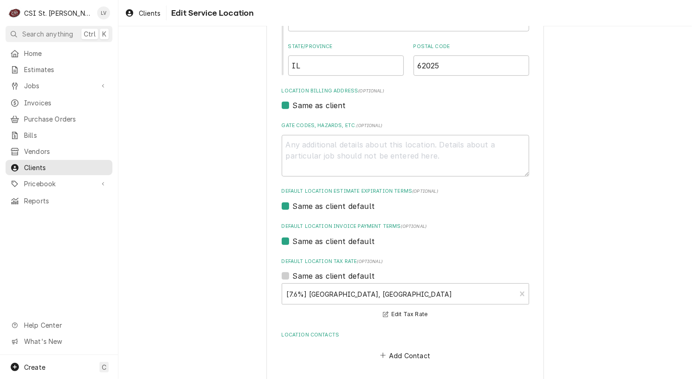
scroll to position [263, 0]
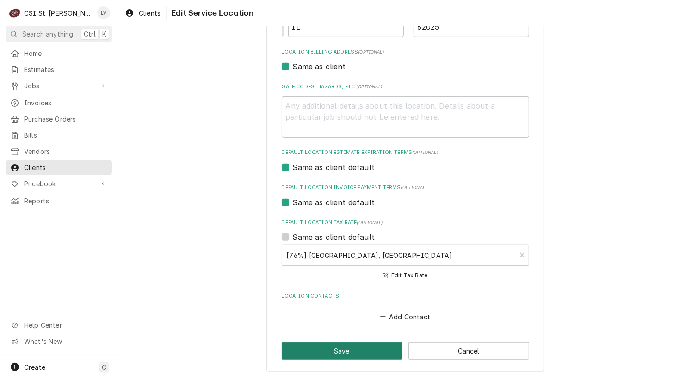
click at [357, 356] on button "Save" at bounding box center [342, 351] width 121 height 17
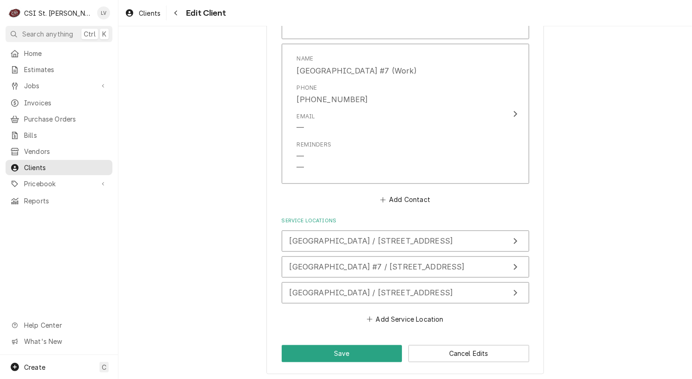
scroll to position [849, 0]
click at [391, 317] on button "Add Service Location" at bounding box center [405, 318] width 80 height 13
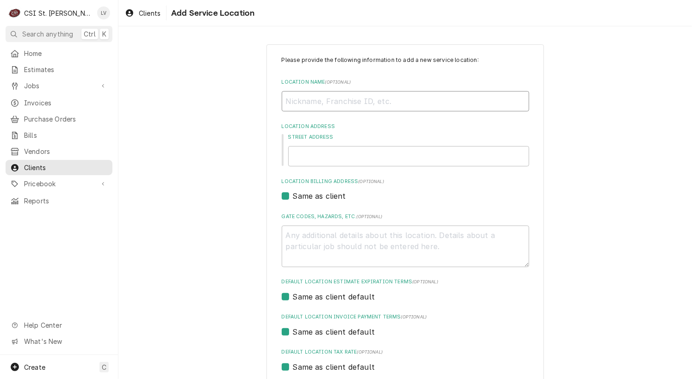
click at [299, 96] on input "Location Name ( optional )" at bounding box center [405, 101] width 247 height 20
type textarea "x"
type input "L"
type textarea "x"
type input "Li"
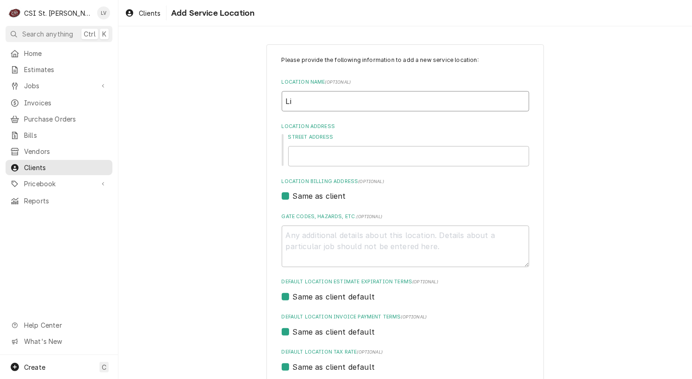
type textarea "x"
type input "[PERSON_NAME]"
type textarea "x"
type input "Linc"
type textarea "x"
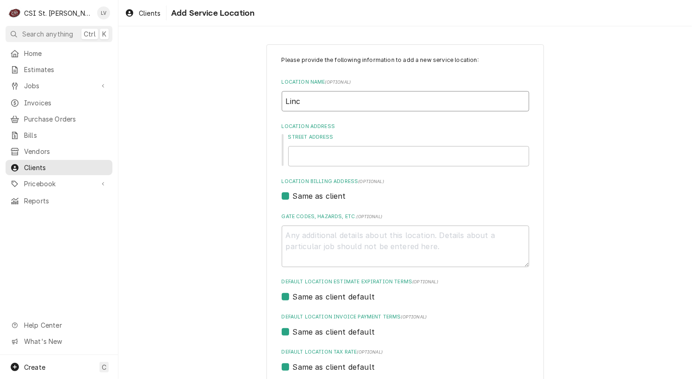
type input "Linco"
type textarea "x"
type input "Lincol"
type textarea "x"
type input "Lincoln"
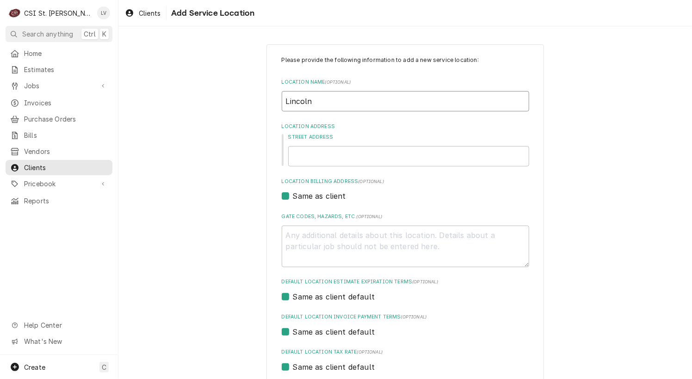
type textarea "x"
type input "Lincoln"
type textarea "x"
type input "[PERSON_NAME]"
type textarea "x"
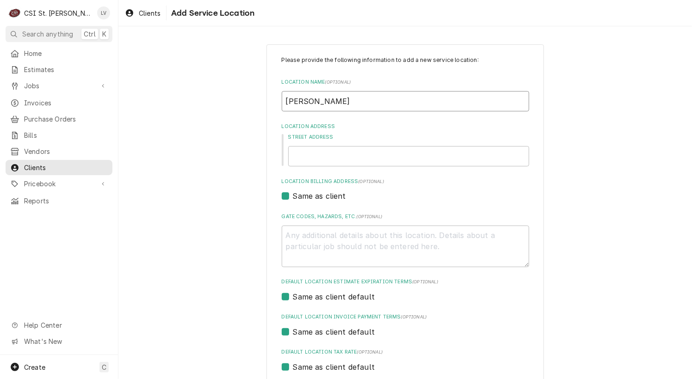
type input "Lincoln Mi"
type textarea "x"
type input "Lincoln Mid"
type textarea "x"
type input "Lincoln Midd"
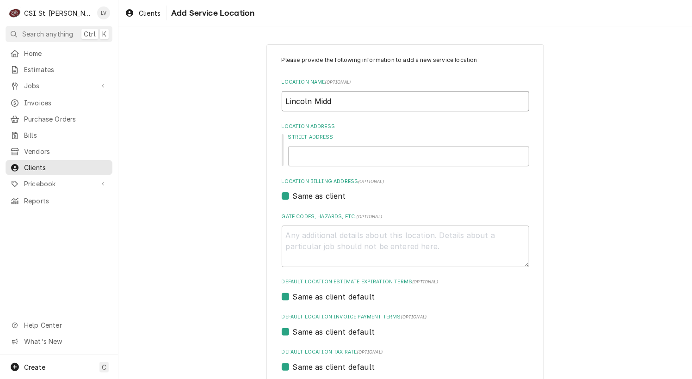
type textarea "x"
type input "[PERSON_NAME]"
type textarea "x"
type input "Lincoln Middle"
type textarea "x"
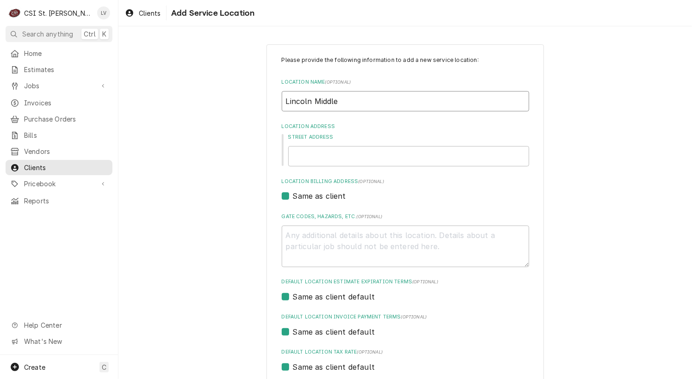
type input "Lincoln Middle"
type textarea "x"
type input "Lincoln Middle S"
type textarea "x"
type input "Lincoln Middle Sc"
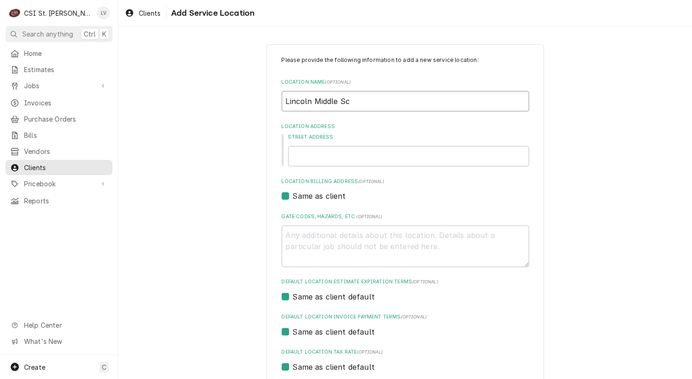
type textarea "x"
type input "Lincoln Middle Sch"
type textarea "x"
type input "Lincoln Middle Scho"
type textarea "x"
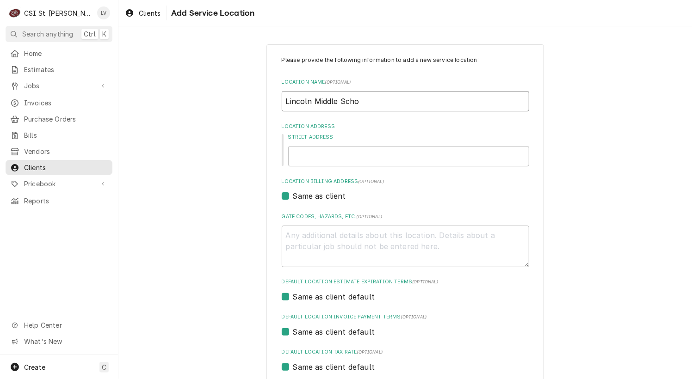
type input "Lincoln Middle Schoo"
type textarea "x"
type input "[GEOGRAPHIC_DATA]"
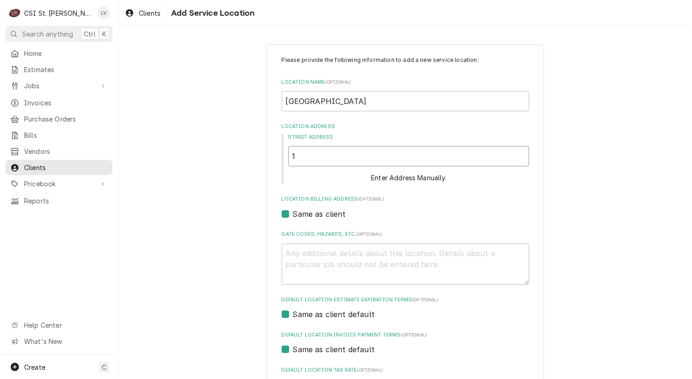
type textarea "x"
type input "1"
type textarea "x"
type input "14"
type textarea "x"
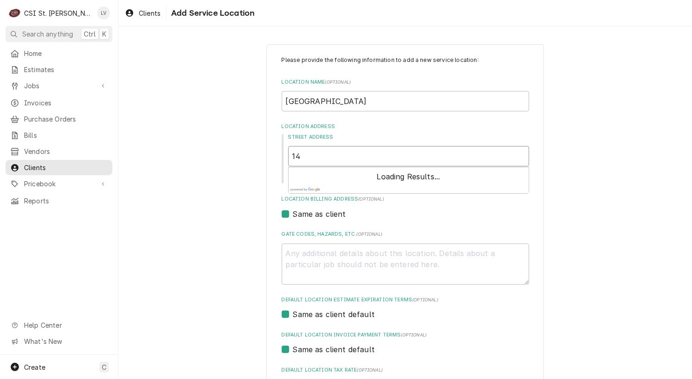
type input "145"
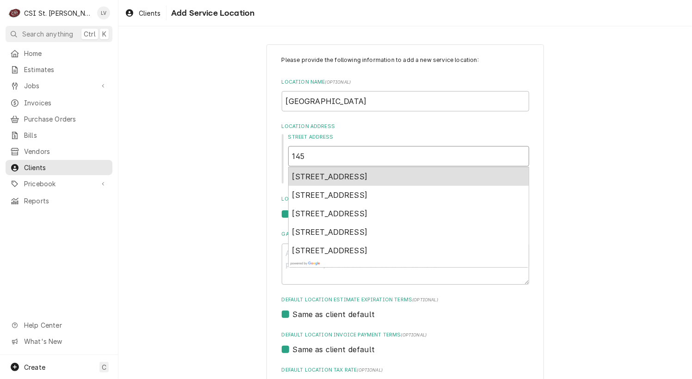
type textarea "x"
type input "145"
type textarea "x"
type input "145 W"
type textarea "x"
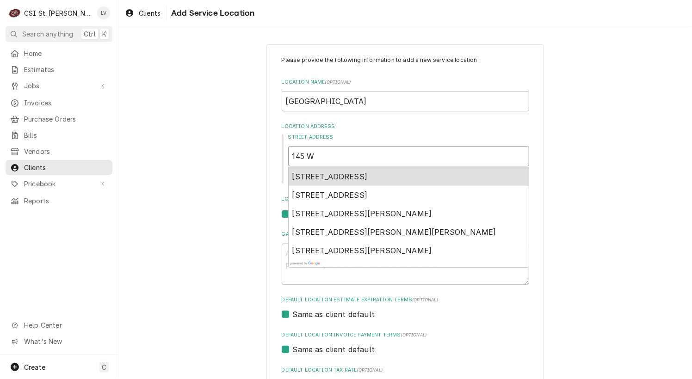
type input "145 We"
type textarea "x"
type input "145 [PERSON_NAME]"
type textarea "x"
type input "145 West"
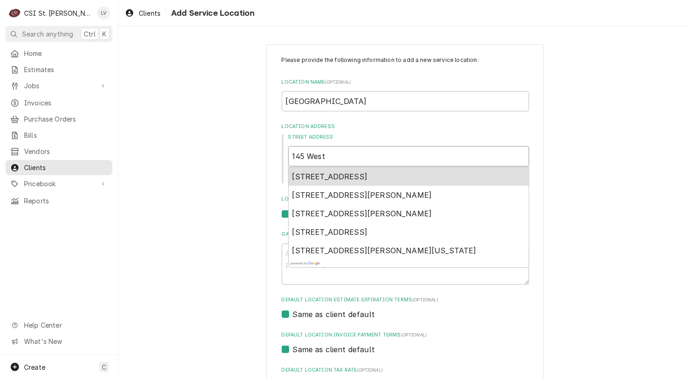
type textarea "x"
type input "145 West"
type textarea "x"
type input "145 West s"
type textarea "x"
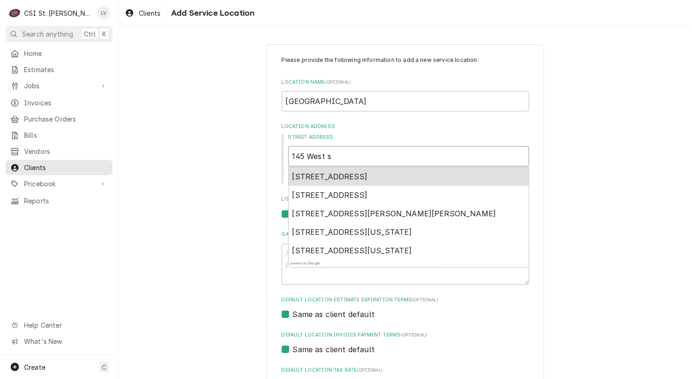
type input "[STREET_ADDRESS]"
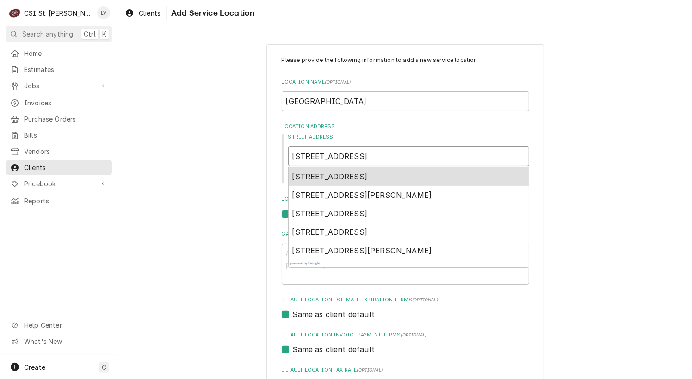
click at [335, 179] on span "[STREET_ADDRESS]" at bounding box center [329, 176] width 75 height 9
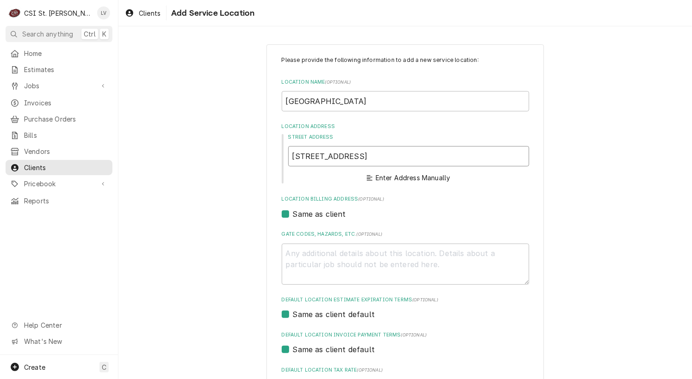
type textarea "x"
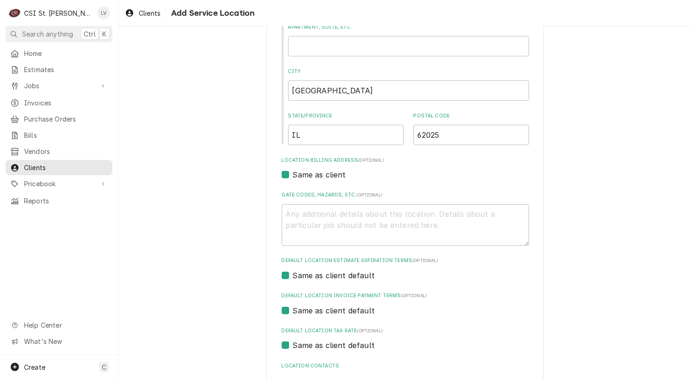
scroll to position [224, 0]
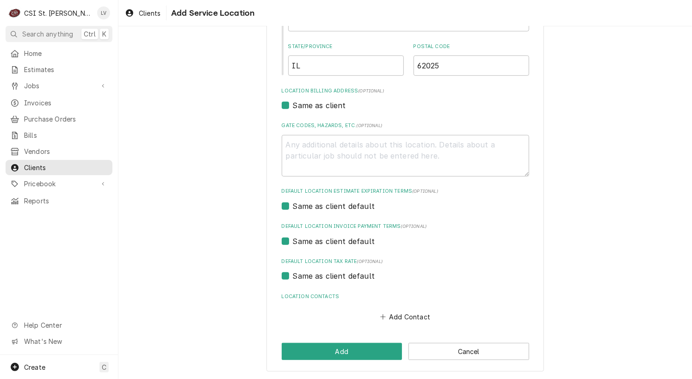
type input "[STREET_ADDRESS]"
click at [314, 276] on label "Same as client default" at bounding box center [334, 275] width 82 height 11
click at [314, 276] on input "Same as client default" at bounding box center [416, 280] width 247 height 20
checkbox input "false"
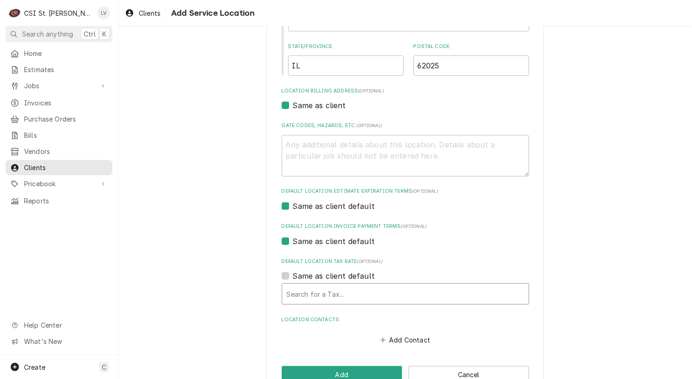
click at [312, 296] on div "Default Location Tax Rate" at bounding box center [405, 294] width 237 height 17
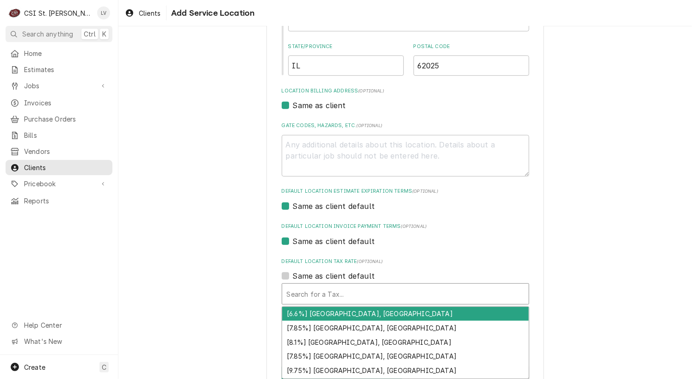
type textarea "x"
type input "e"
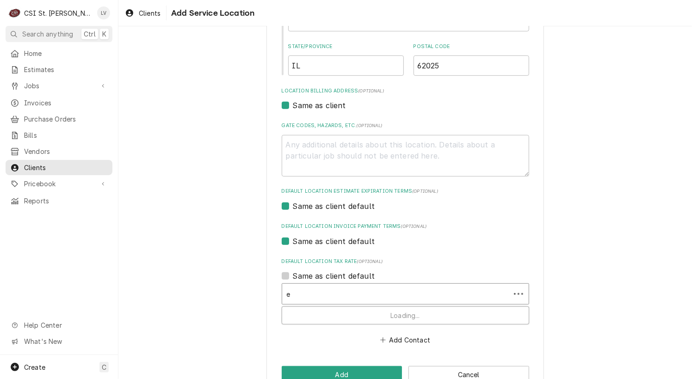
type textarea "x"
type input "ed"
type textarea "x"
type input "[PERSON_NAME]"
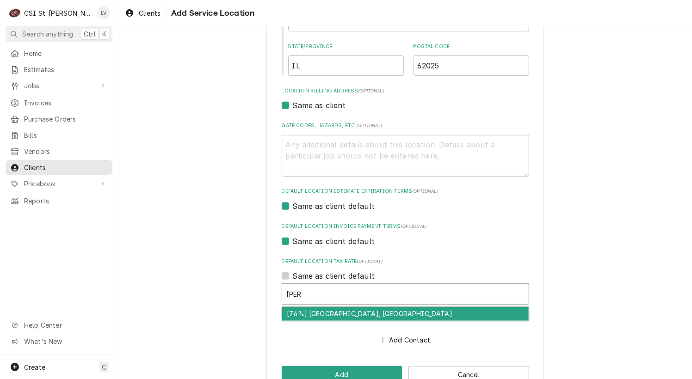
click at [314, 317] on div "[7.6%] [GEOGRAPHIC_DATA], [GEOGRAPHIC_DATA]" at bounding box center [405, 314] width 246 height 14
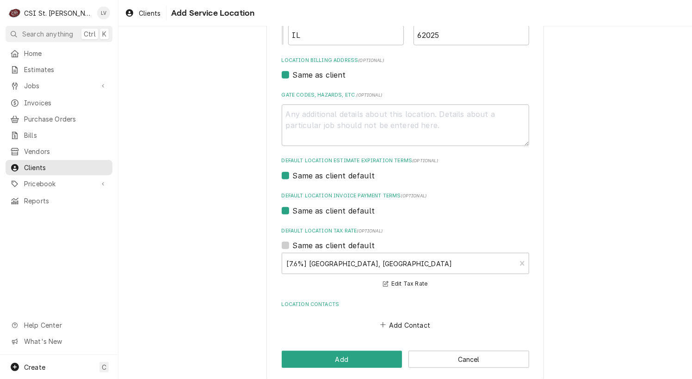
scroll to position [263, 0]
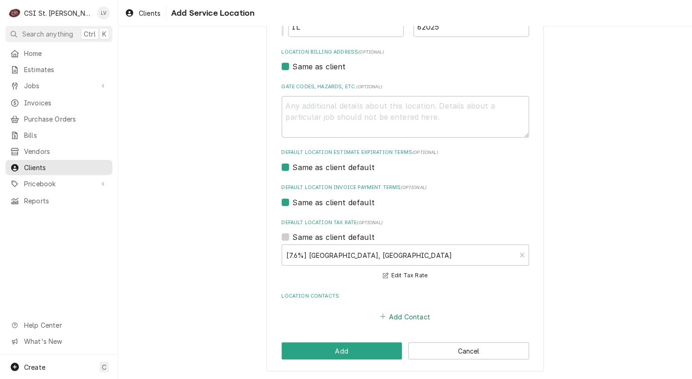
click at [399, 317] on button "Add Contact" at bounding box center [404, 316] width 53 height 13
type textarea "x"
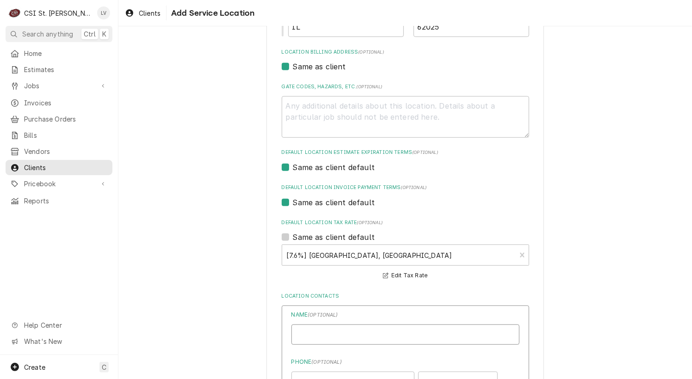
drag, startPoint x: 332, startPoint y: 338, endPoint x: 337, endPoint y: 369, distance: 31.4
type input "Main"
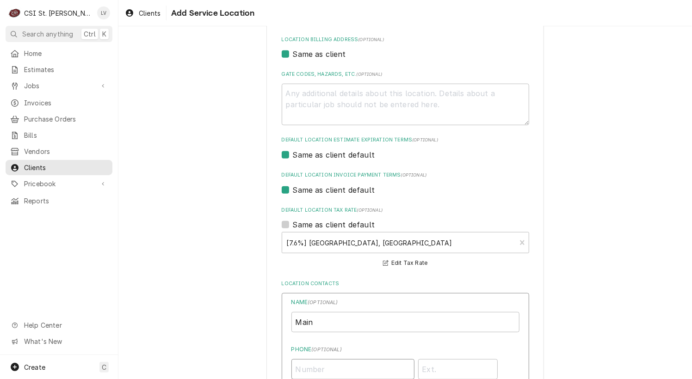
click at [343, 369] on input "Phone ( optional )" at bounding box center [352, 369] width 123 height 20
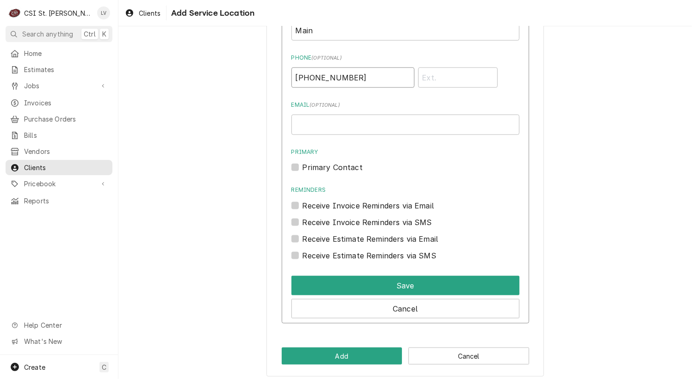
scroll to position [571, 0]
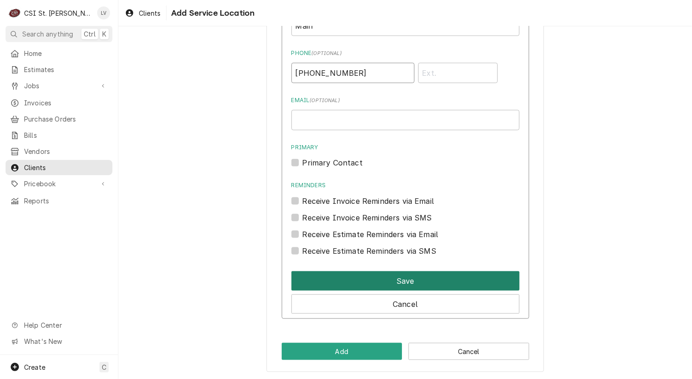
type input "[PHONE_NUMBER]"
click at [348, 275] on button "Save" at bounding box center [405, 280] width 228 height 19
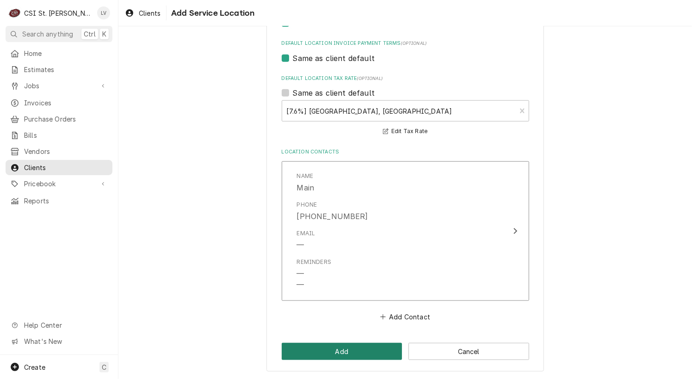
click at [337, 350] on button "Add" at bounding box center [342, 351] width 121 height 17
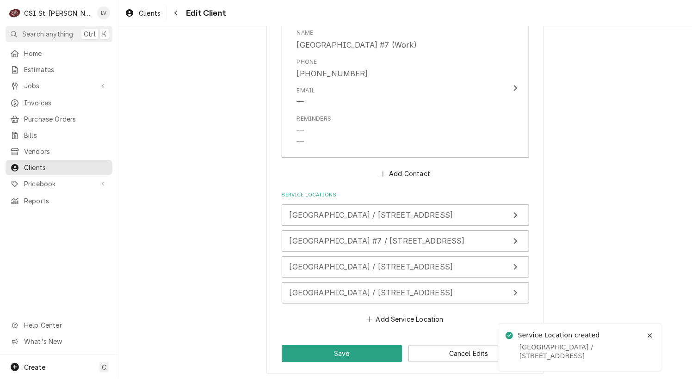
scroll to position [875, 0]
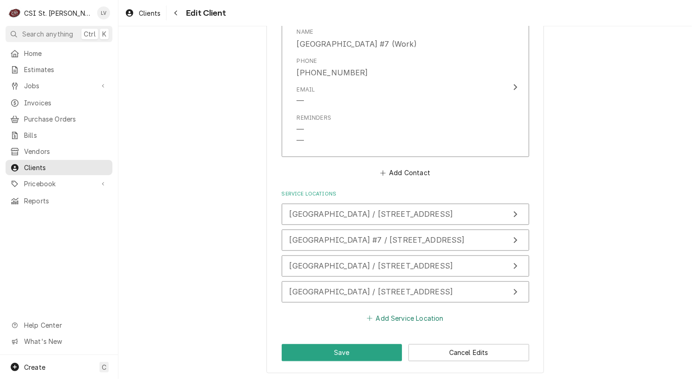
click at [381, 319] on button "Add Service Location" at bounding box center [405, 318] width 80 height 13
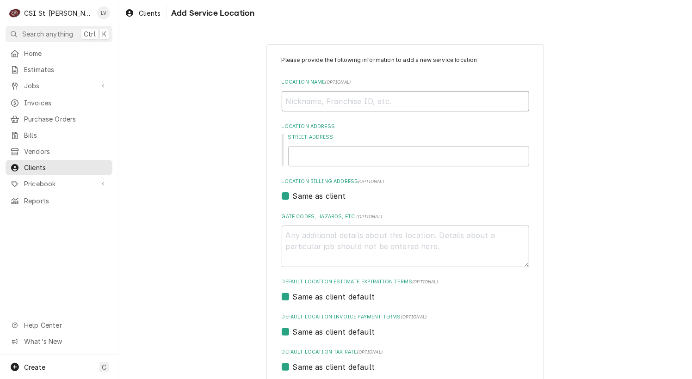
click at [363, 98] on input "Location Name ( optional )" at bounding box center [405, 101] width 247 height 20
type textarea "x"
type input "A"
type textarea "x"
type input "Al"
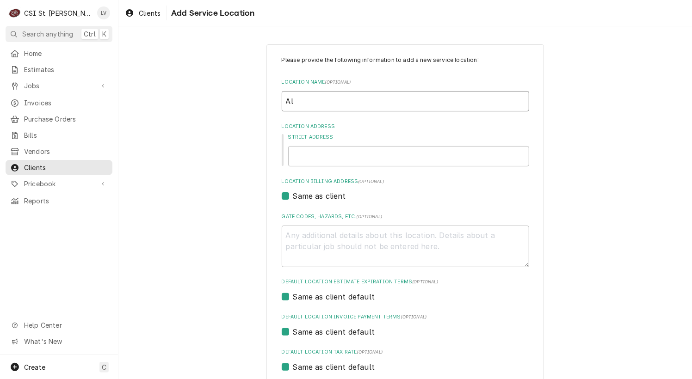
type textarea "x"
type input "Alb"
type textarea "x"
type input "Albe"
type textarea "x"
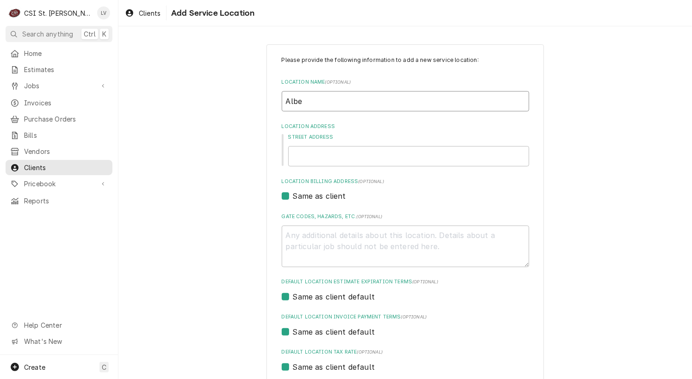
type input "[PERSON_NAME]"
type textarea "x"
type input "[PERSON_NAME]"
type textarea "x"
type input "[PERSON_NAME]"
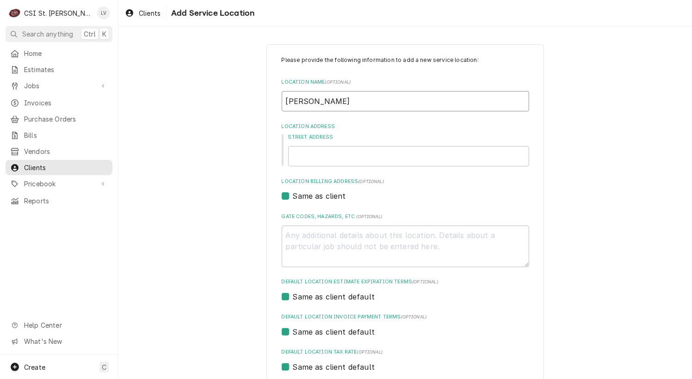
type textarea "x"
type input "[PERSON_NAME]"
type textarea "x"
type input "[PERSON_NAME]"
type textarea "x"
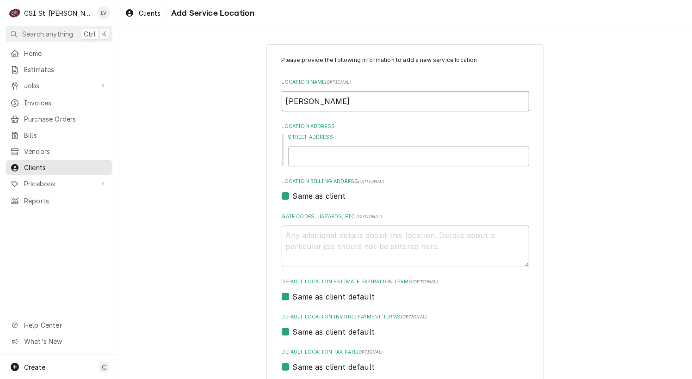
type input "[PERSON_NAME]"
type textarea "x"
type input "[PERSON_NAME]"
type textarea "x"
type input "[PERSON_NAME]"
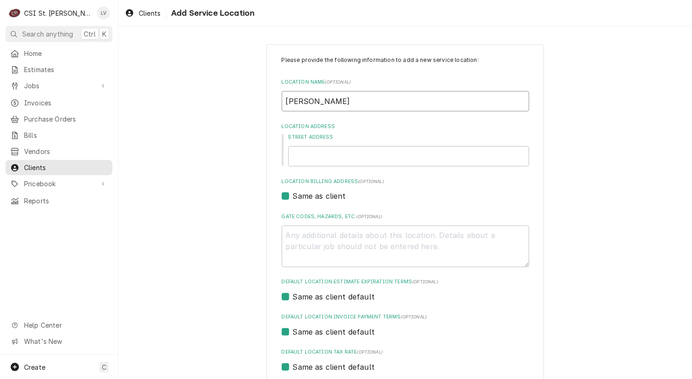
type textarea "x"
type input "[PERSON_NAME]"
type textarea "x"
type input "[PERSON_NAME]"
type textarea "x"
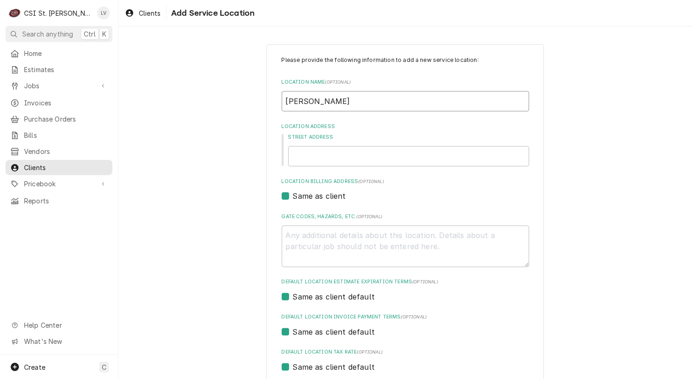
type input "[PERSON_NAME]"
type textarea "x"
type input "[PERSON_NAME] E"
type textarea "x"
type input "[PERSON_NAME] El"
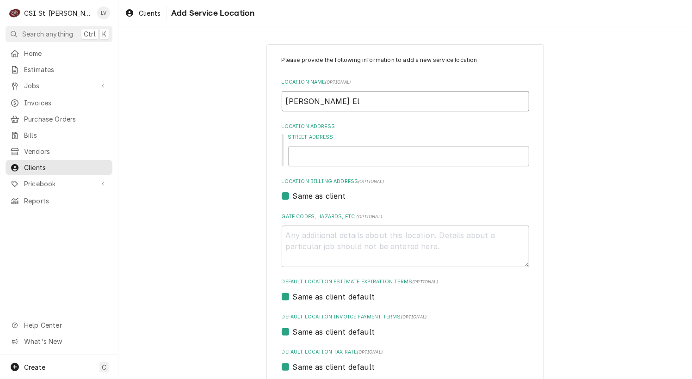
type textarea "x"
type input "[PERSON_NAME] Ele"
type textarea "x"
type input "[PERSON_NAME] Eleme"
type textarea "x"
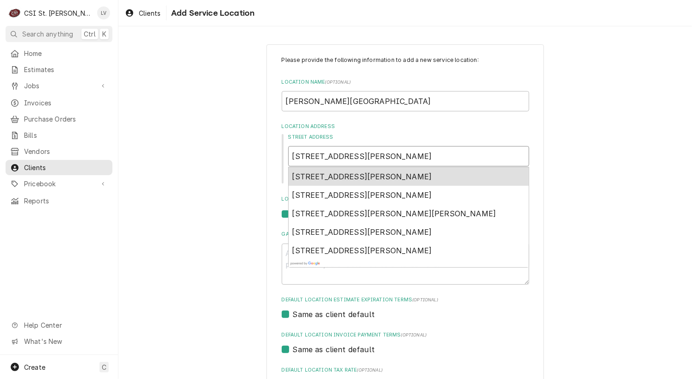
click at [327, 175] on span "[STREET_ADDRESS][PERSON_NAME]" at bounding box center [362, 176] width 140 height 9
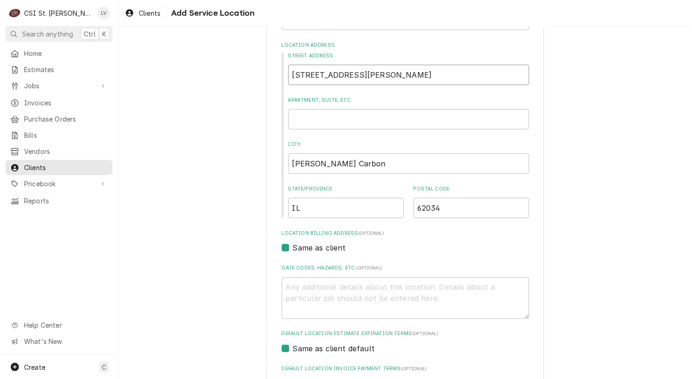
scroll to position [224, 0]
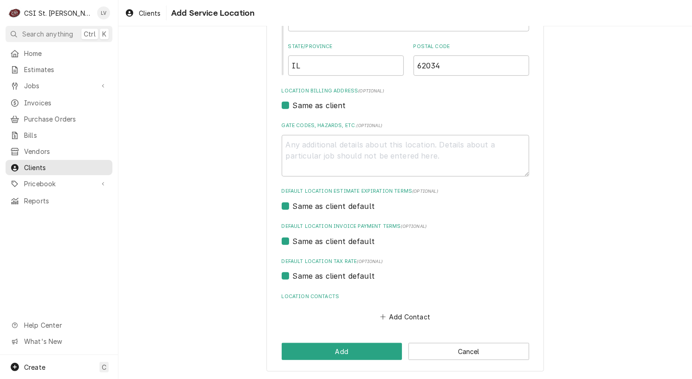
click at [311, 277] on label "Same as client default" at bounding box center [334, 275] width 82 height 11
click at [311, 277] on input "Same as client default" at bounding box center [416, 280] width 247 height 20
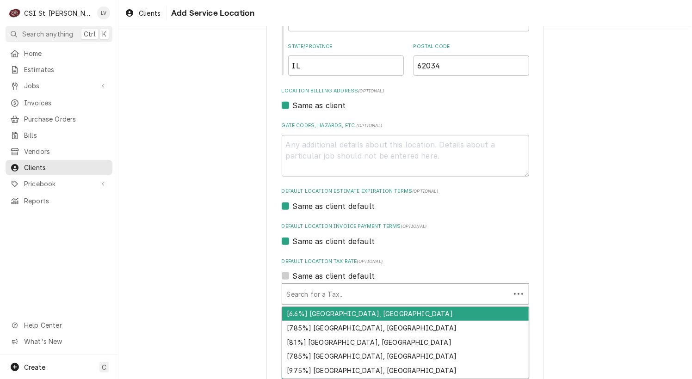
click at [311, 295] on div "Default Location Tax Rate" at bounding box center [396, 294] width 219 height 17
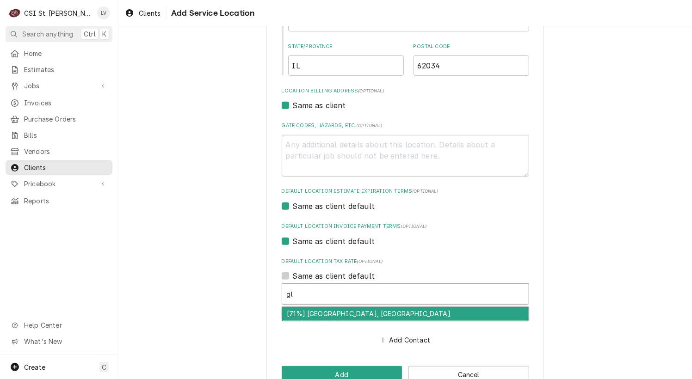
click at [312, 312] on div "[7.1%] [GEOGRAPHIC_DATA], [GEOGRAPHIC_DATA]" at bounding box center [405, 314] width 246 height 14
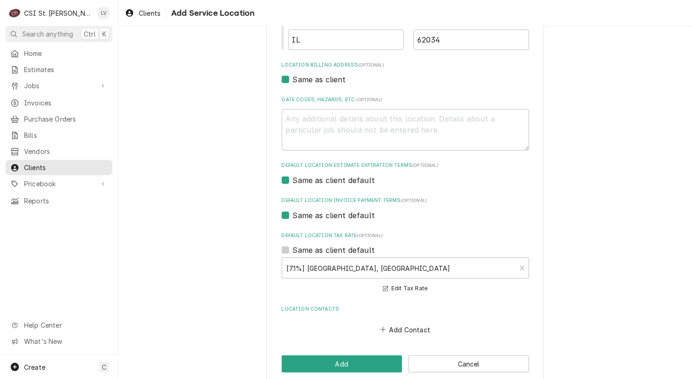
scroll to position [263, 0]
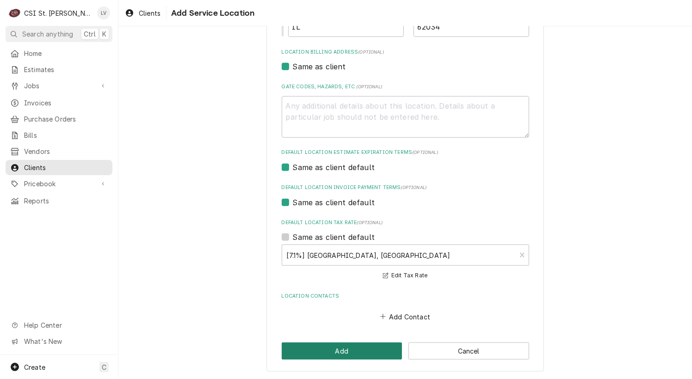
click at [349, 344] on button "Add" at bounding box center [342, 351] width 121 height 17
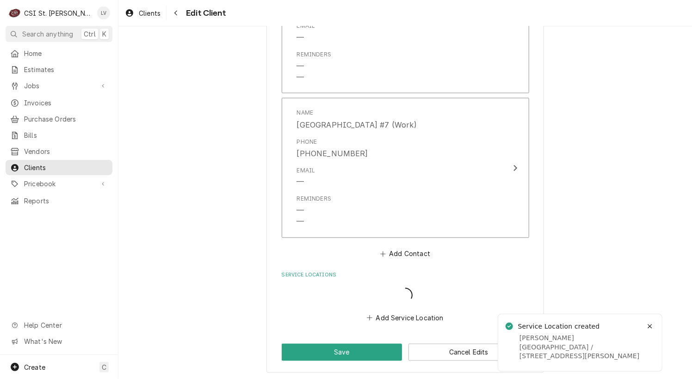
scroll to position [794, 0]
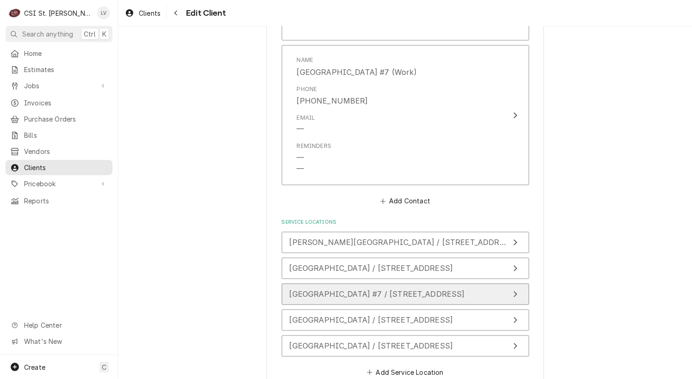
scroll to position [901, 0]
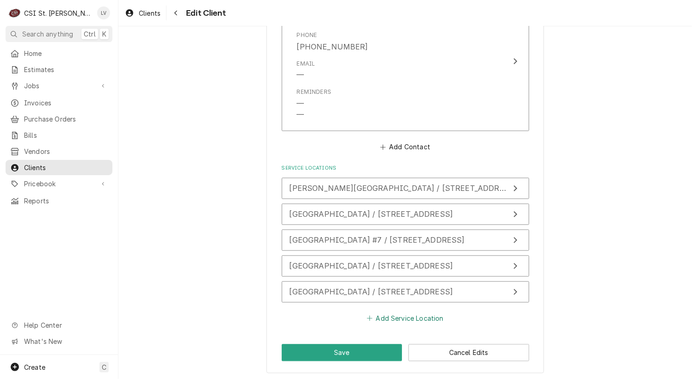
click at [396, 314] on button "Add Service Location" at bounding box center [405, 318] width 80 height 13
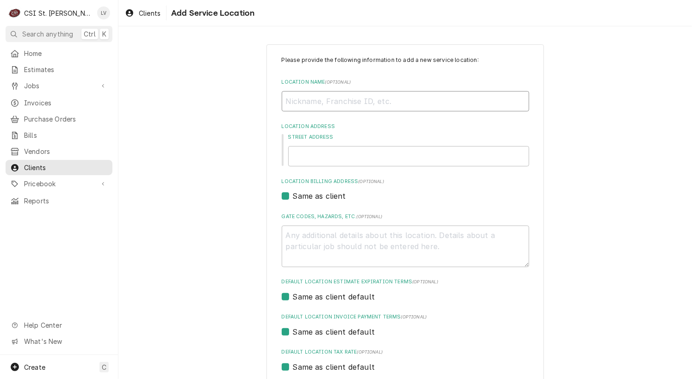
click at [319, 106] on input "Location Name ( optional )" at bounding box center [405, 101] width 247 height 20
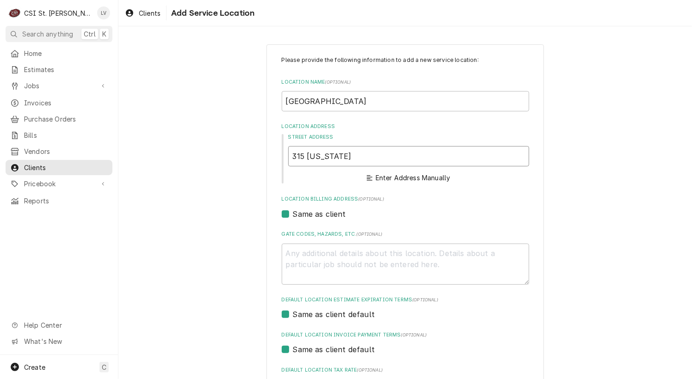
click at [364, 158] on input "315 [US_STATE]" at bounding box center [408, 156] width 241 height 20
click at [395, 176] on button "Enter Address Manually" at bounding box center [408, 178] width 87 height 13
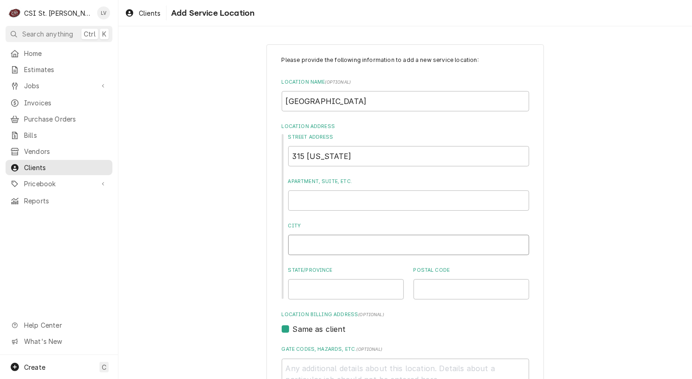
click at [306, 242] on input "City" at bounding box center [408, 245] width 241 height 20
